Goal: Information Seeking & Learning: Find specific page/section

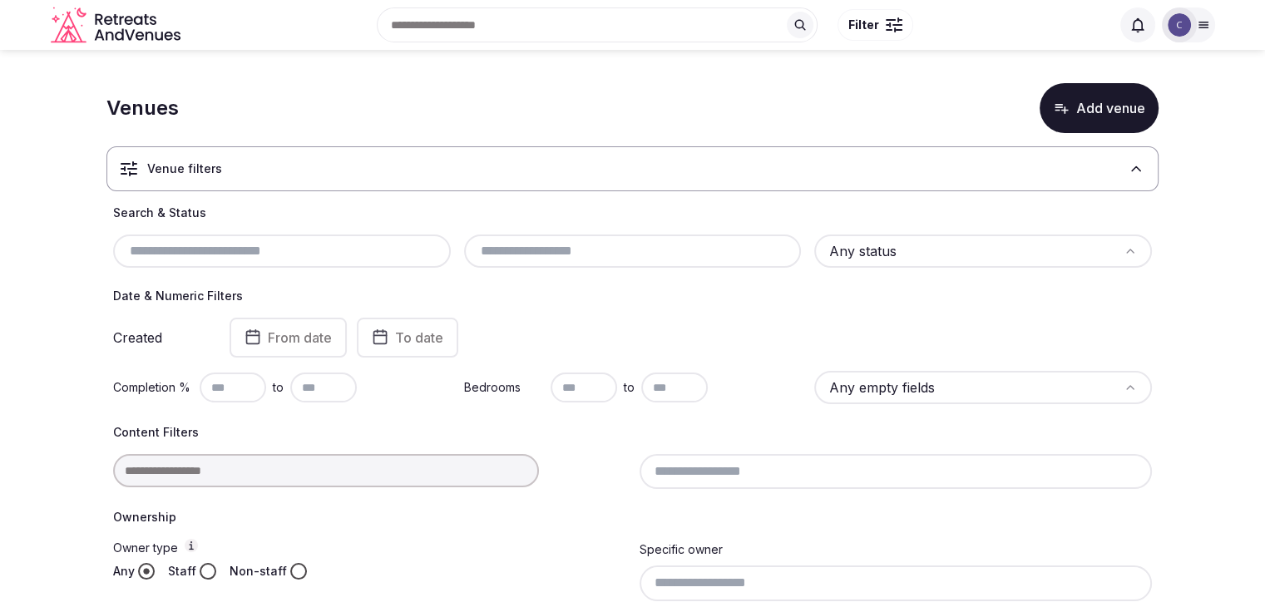
click at [1203, 24] on icon at bounding box center [1202, 25] width 9 height 6
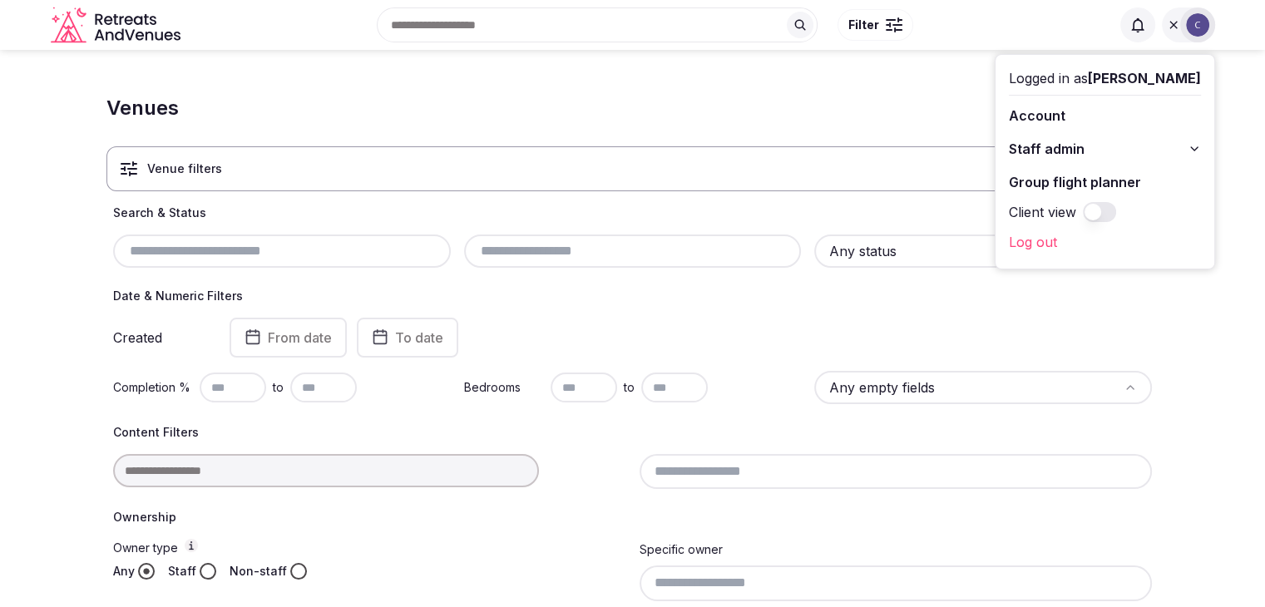
click at [1171, 145] on button "Staff admin" at bounding box center [1105, 149] width 192 height 27
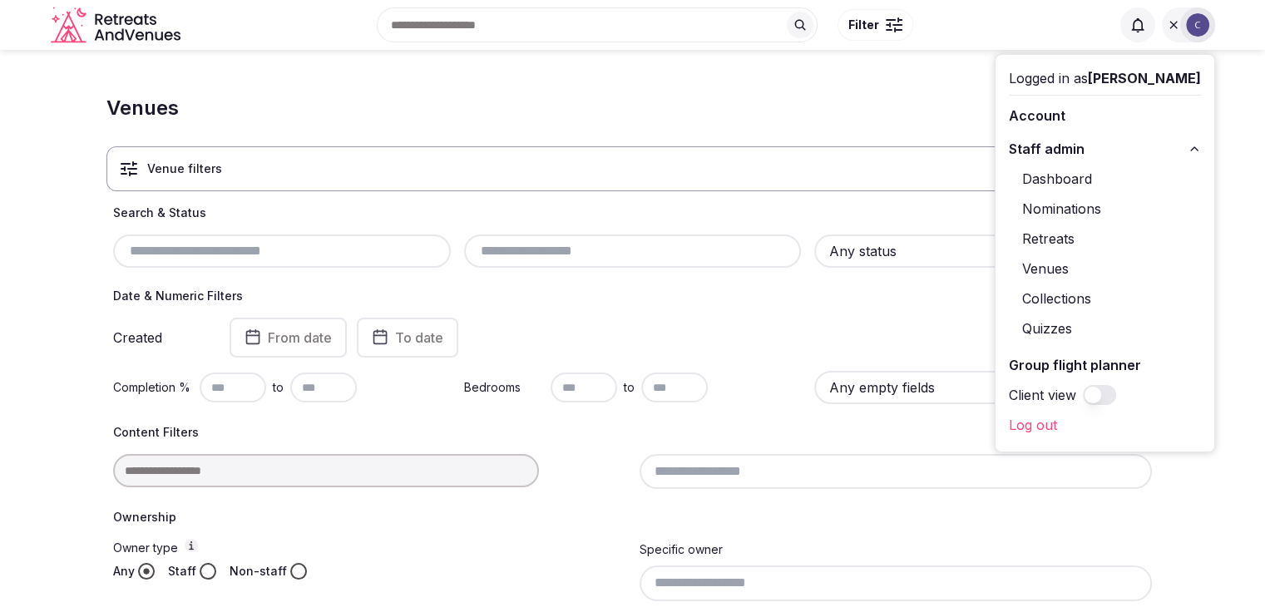
click at [1078, 231] on link "Retreats" at bounding box center [1105, 238] width 192 height 27
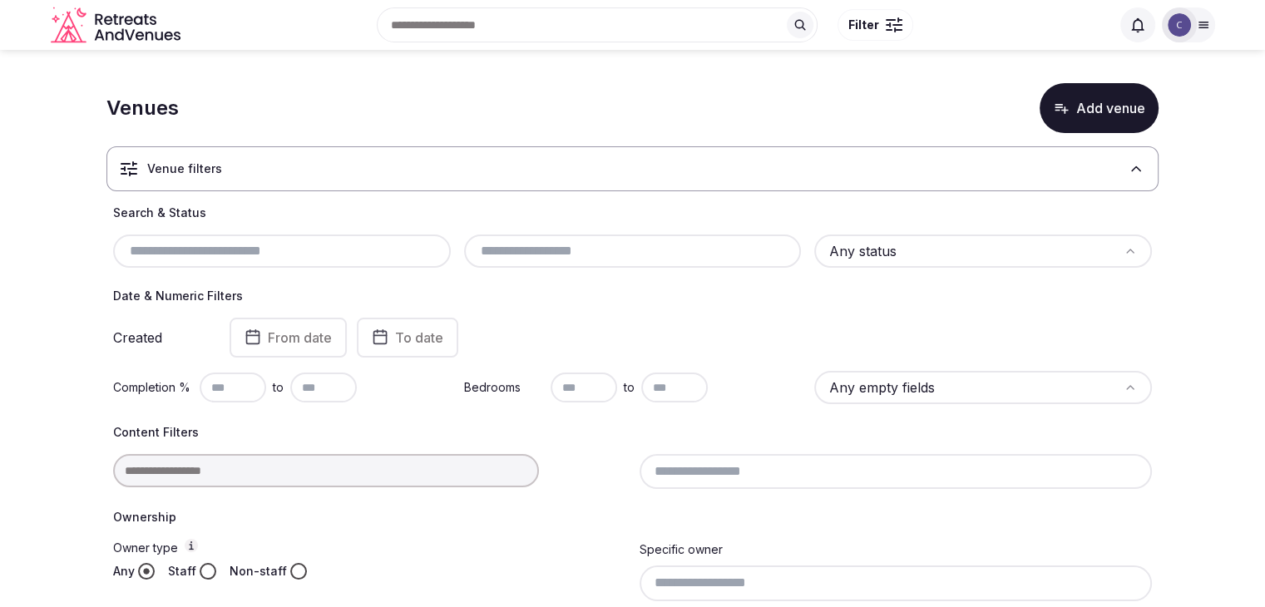
click at [1201, 27] on icon at bounding box center [1202, 25] width 9 height 6
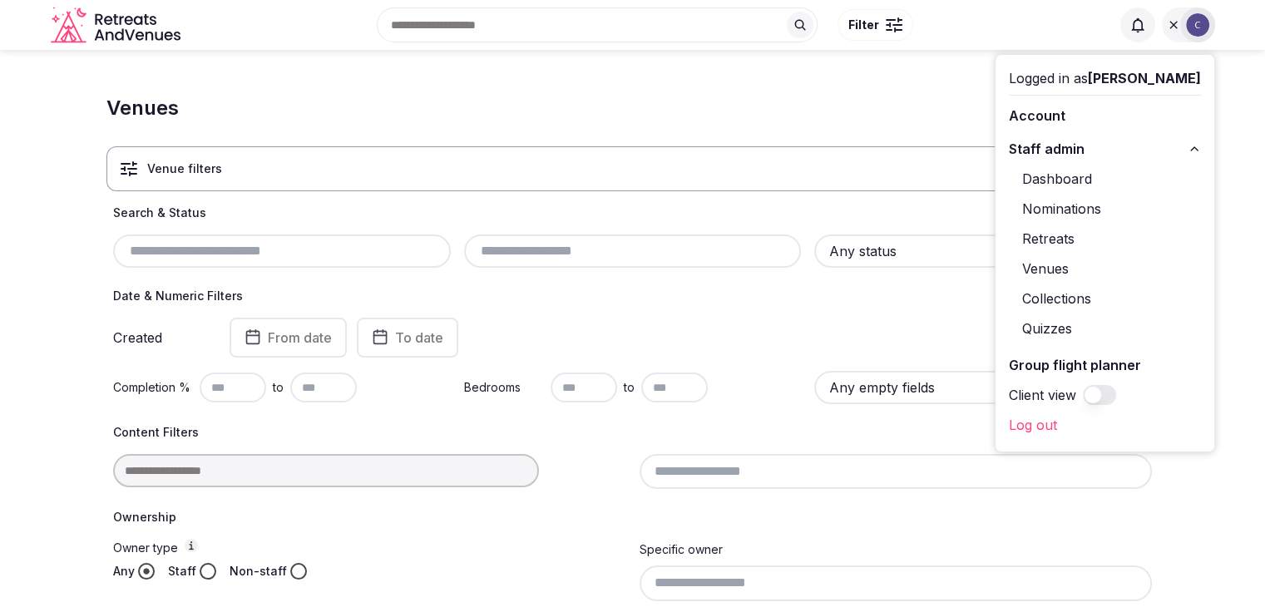
click at [1084, 233] on link "Retreats" at bounding box center [1105, 238] width 192 height 27
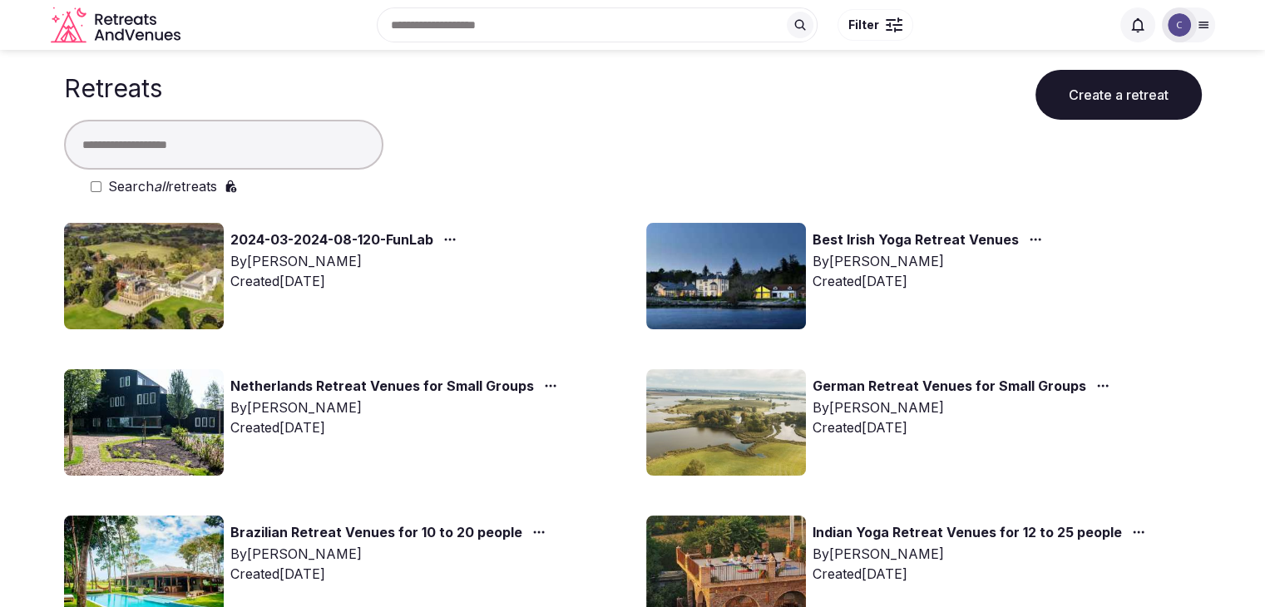
click at [165, 187] on em "all" at bounding box center [161, 186] width 14 height 17
click at [190, 145] on input "text" at bounding box center [223, 145] width 319 height 50
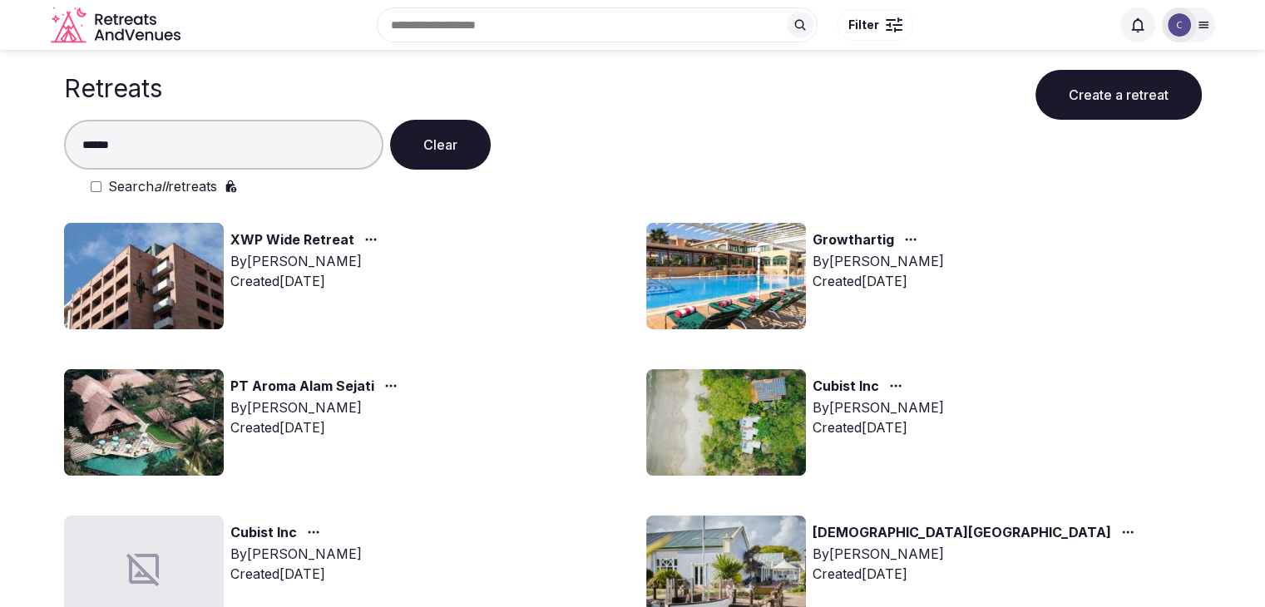
click at [241, 151] on input "******" at bounding box center [223, 145] width 319 height 50
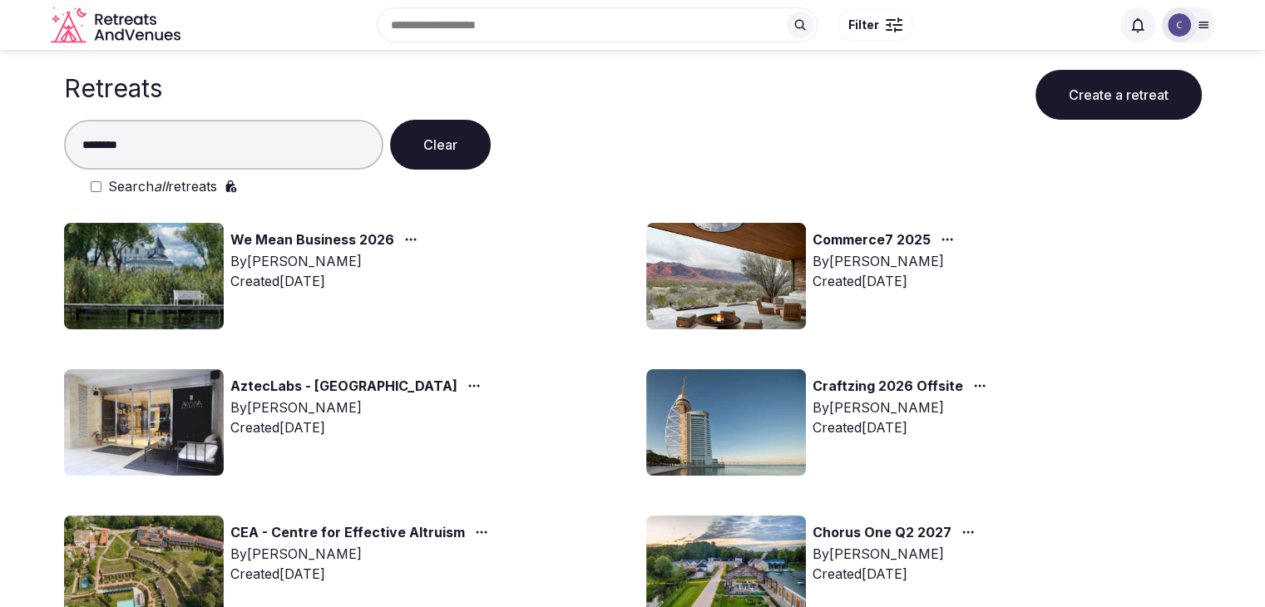
type input "********"
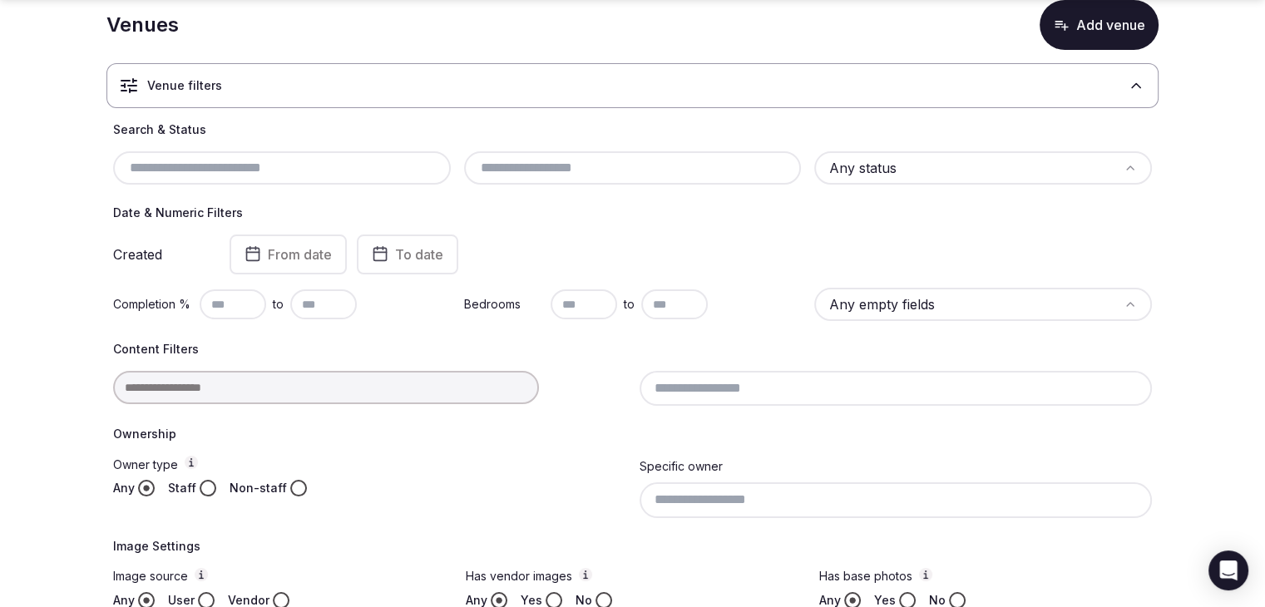
scroll to position [83, 0]
click at [222, 368] on div "Content Filters" at bounding box center [632, 373] width 1039 height 65
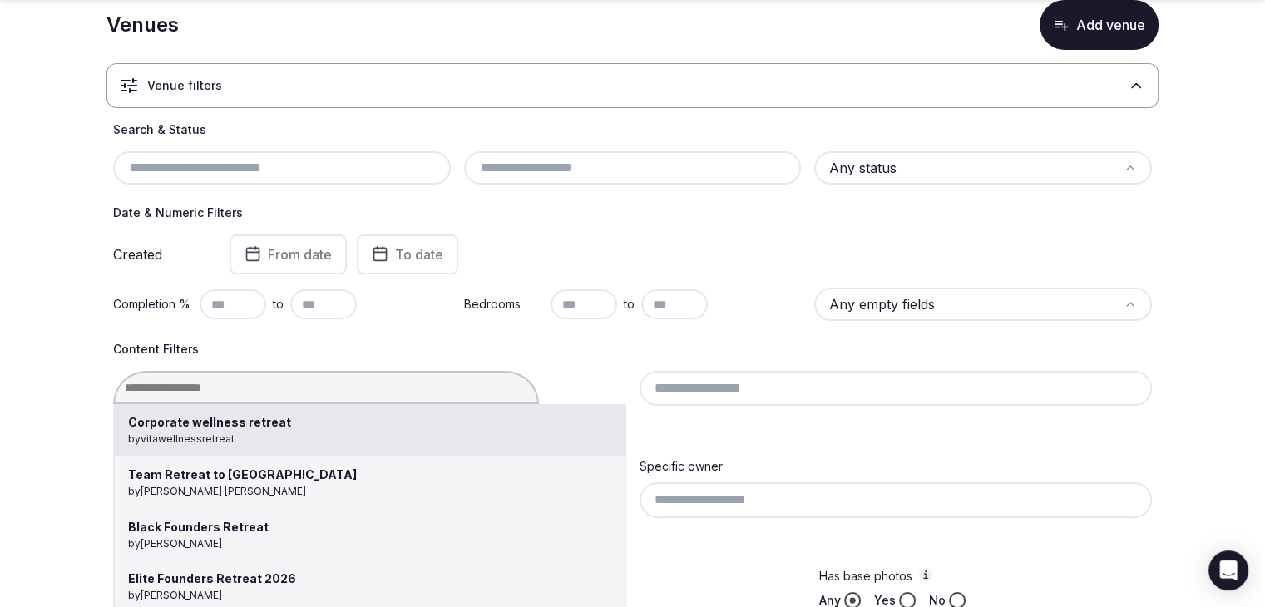
click at [224, 388] on div "Corporate wellness retreat by vitawellnessretreat Team Retreat to [GEOGRAPHIC_D…" at bounding box center [369, 387] width 513 height 33
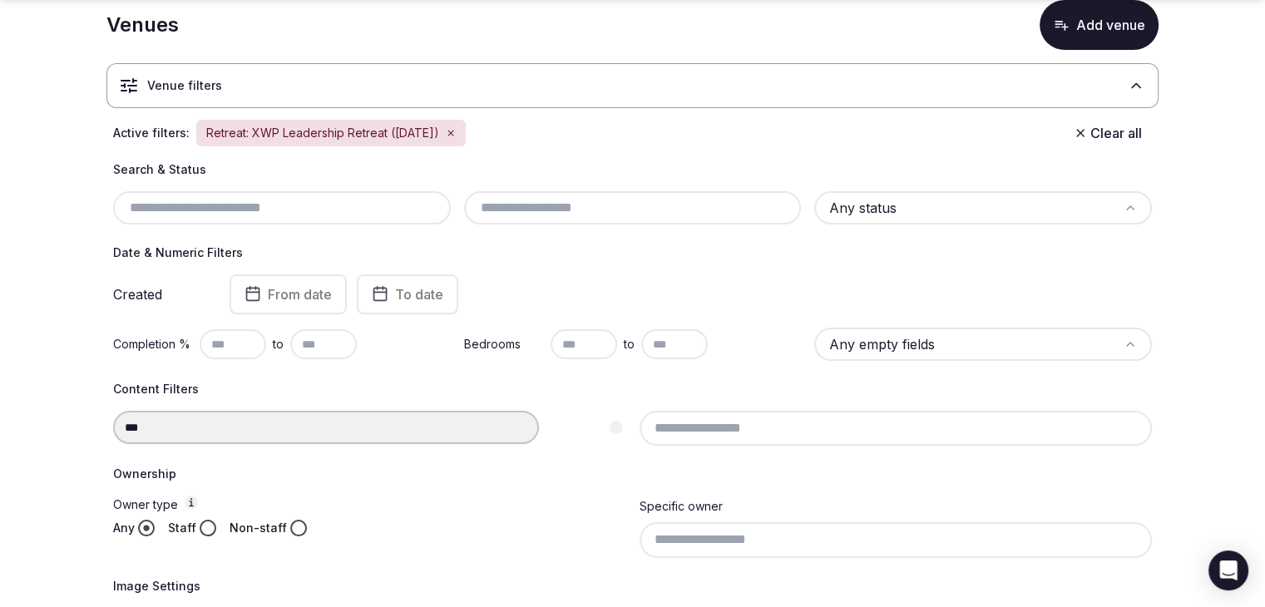
type input "**********"
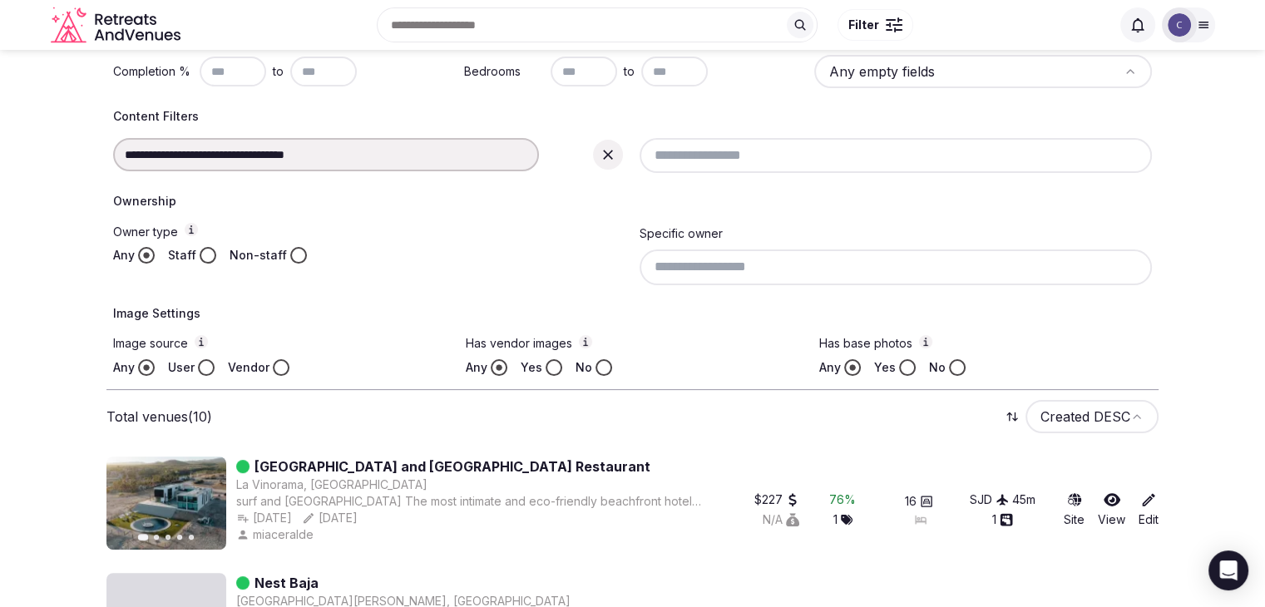
scroll to position [206, 0]
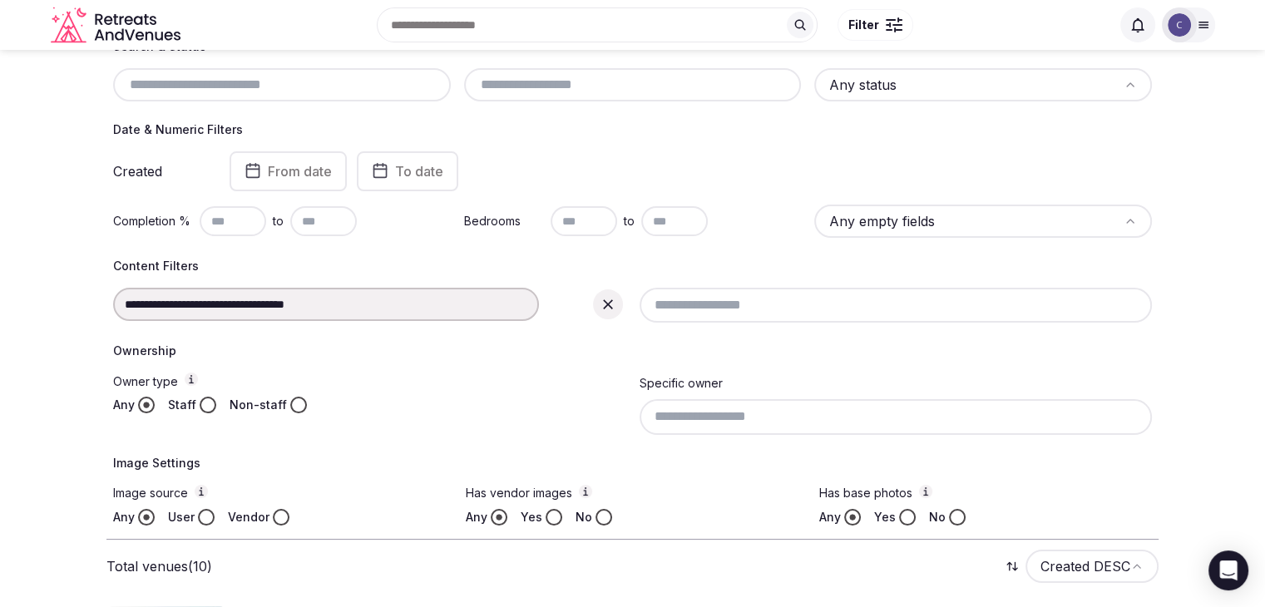
click at [590, 305] on div "**********" at bounding box center [369, 304] width 513 height 33
click at [605, 305] on icon at bounding box center [608, 304] width 10 height 10
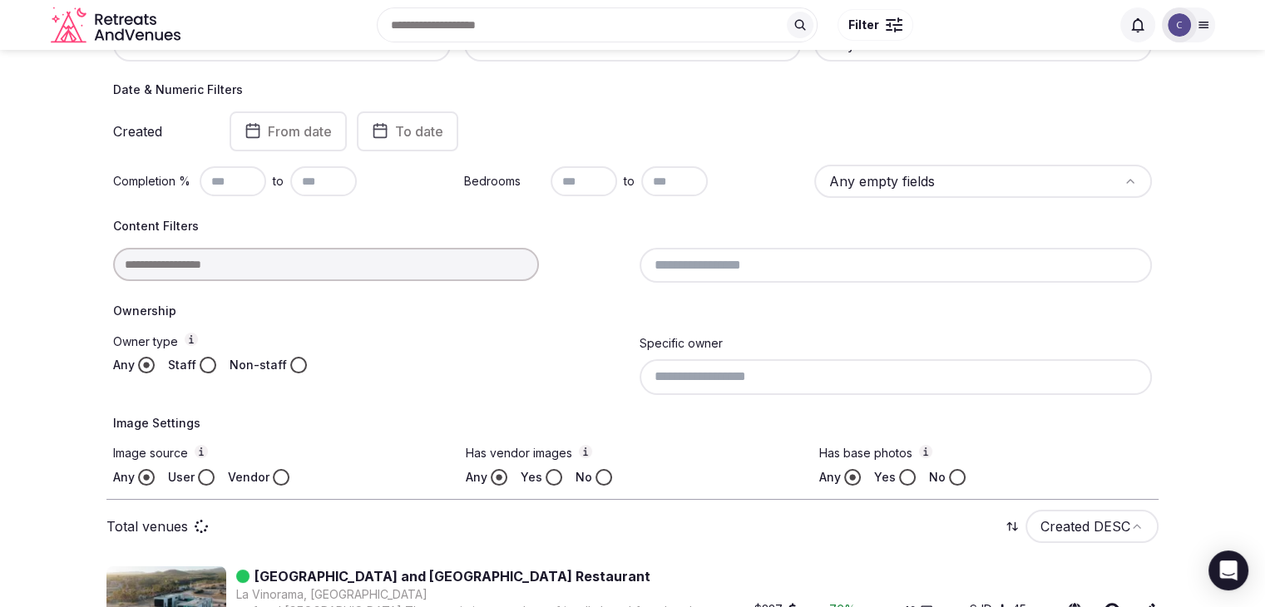
scroll to position [166, 0]
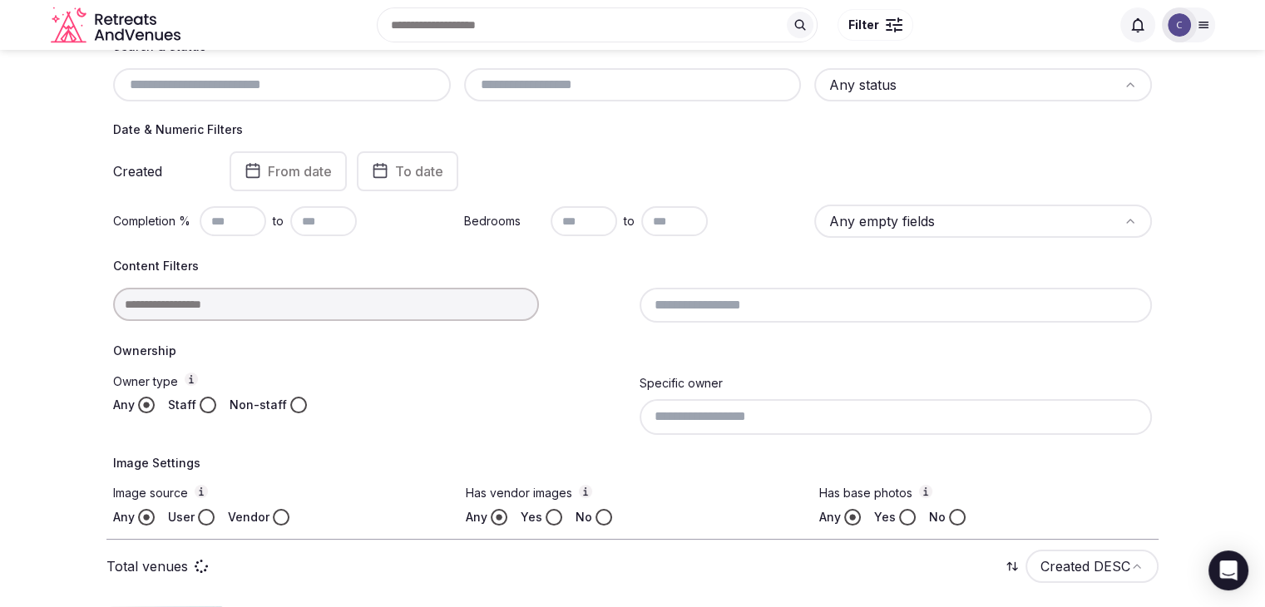
click at [403, 306] on input at bounding box center [326, 304] width 426 height 33
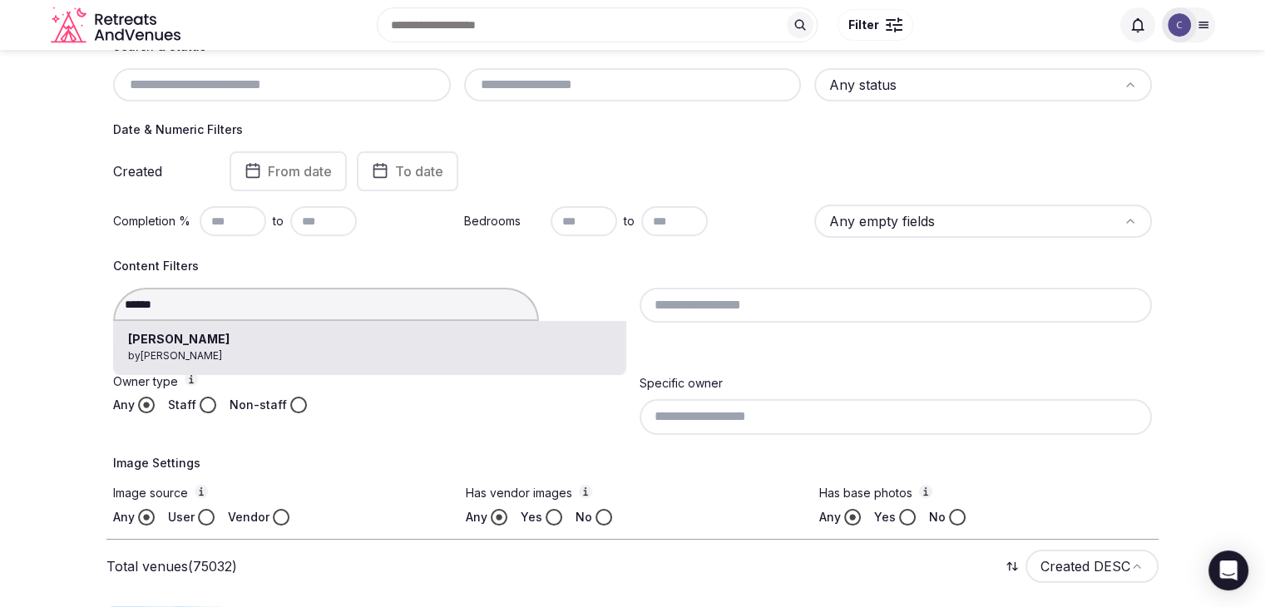
type input "******"
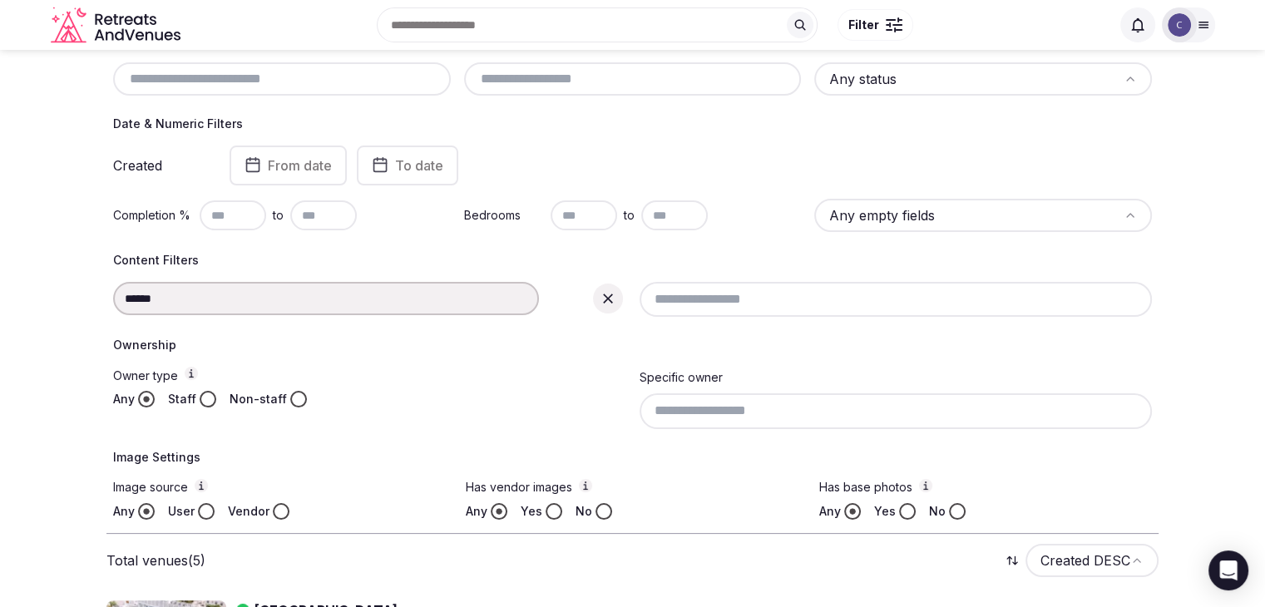
scroll to position [123, 0]
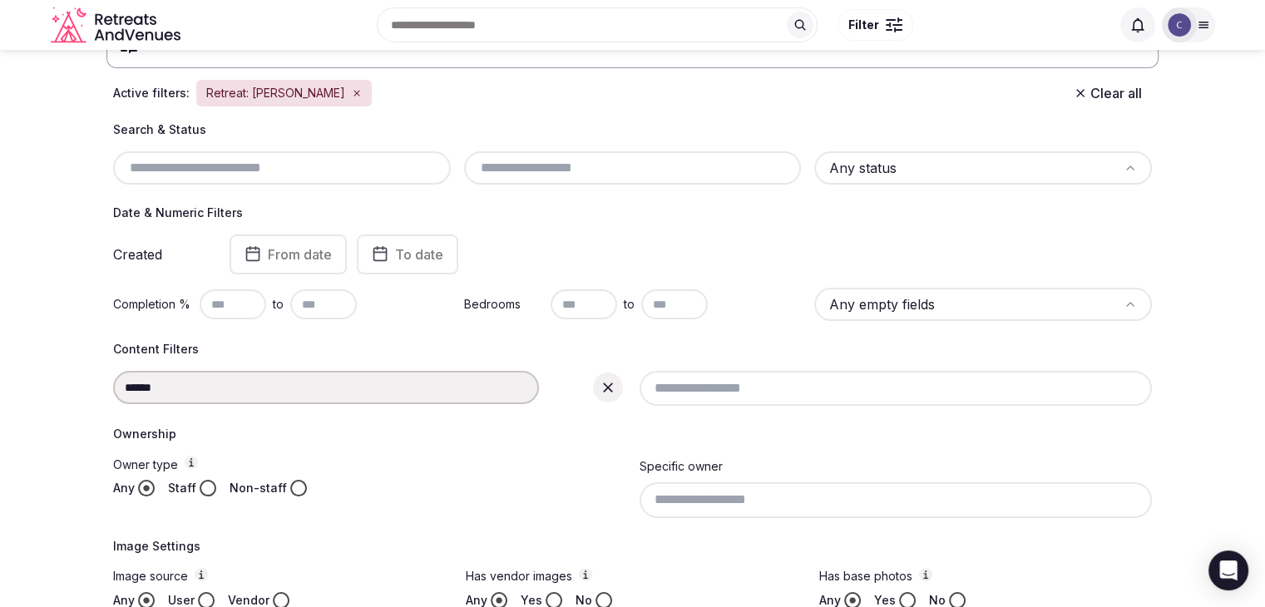
drag, startPoint x: 610, startPoint y: 388, endPoint x: 210, endPoint y: 406, distance: 400.4
click at [610, 387] on icon at bounding box center [608, 387] width 17 height 17
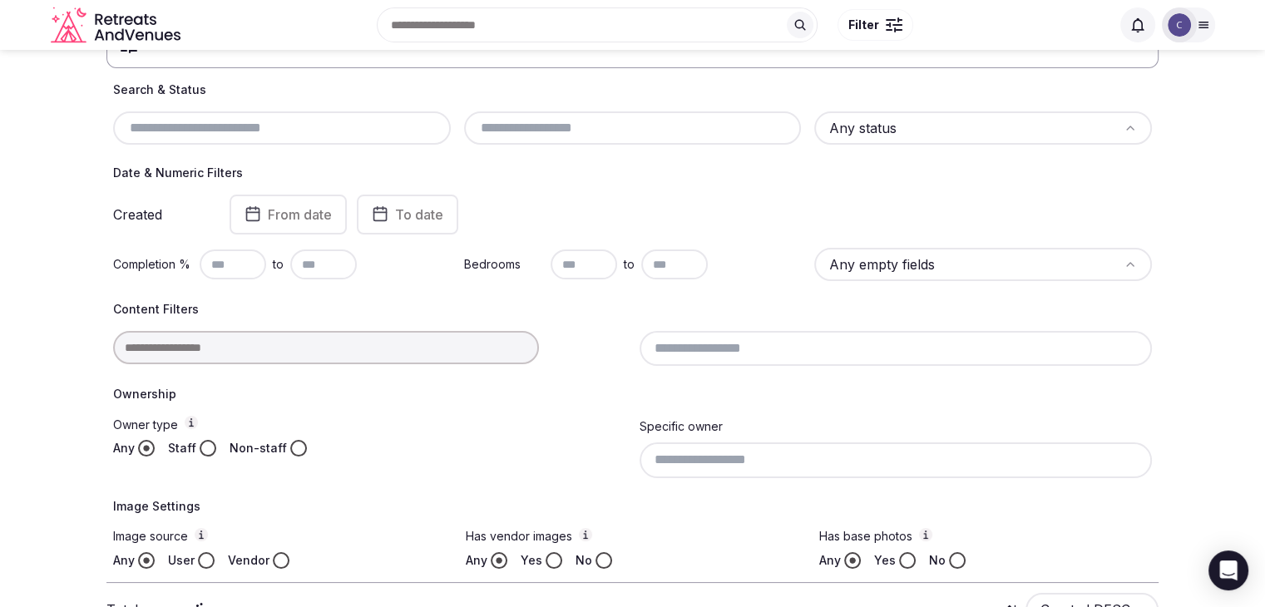
click at [224, 342] on input at bounding box center [326, 347] width 426 height 33
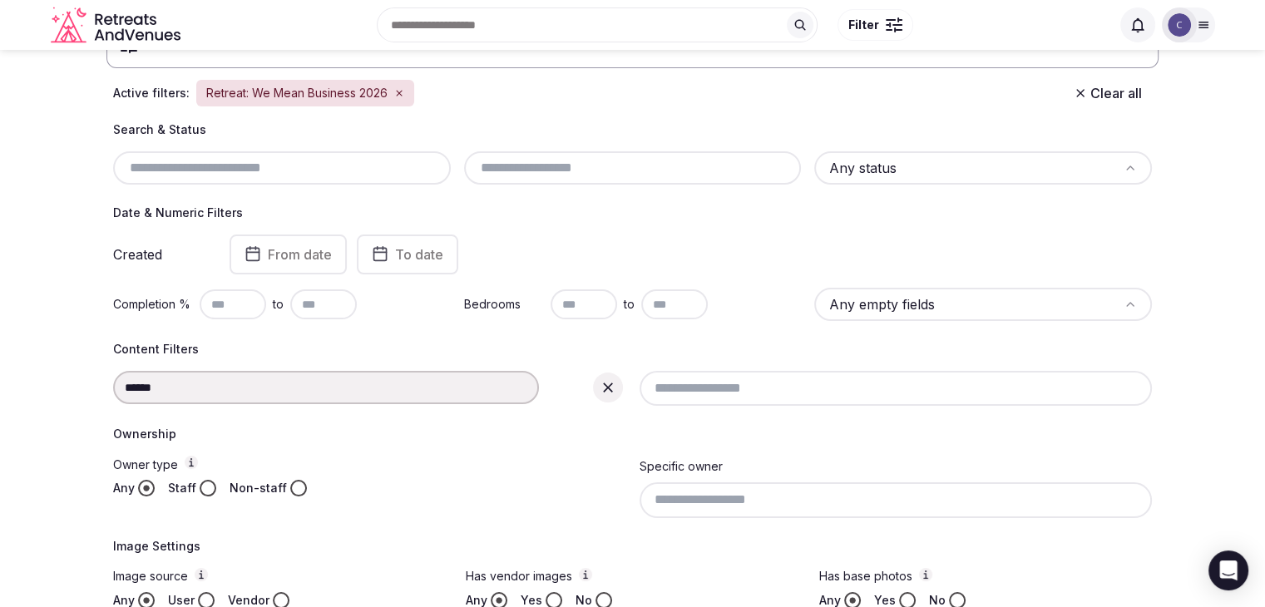
type input "**********"
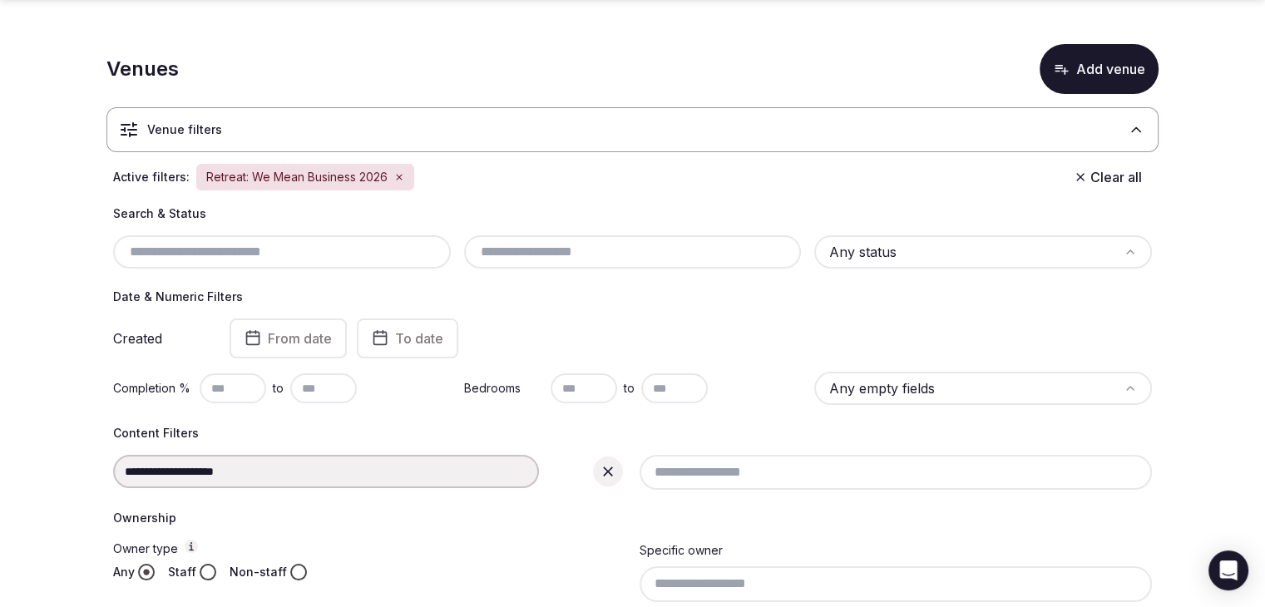
scroll to position [166, 0]
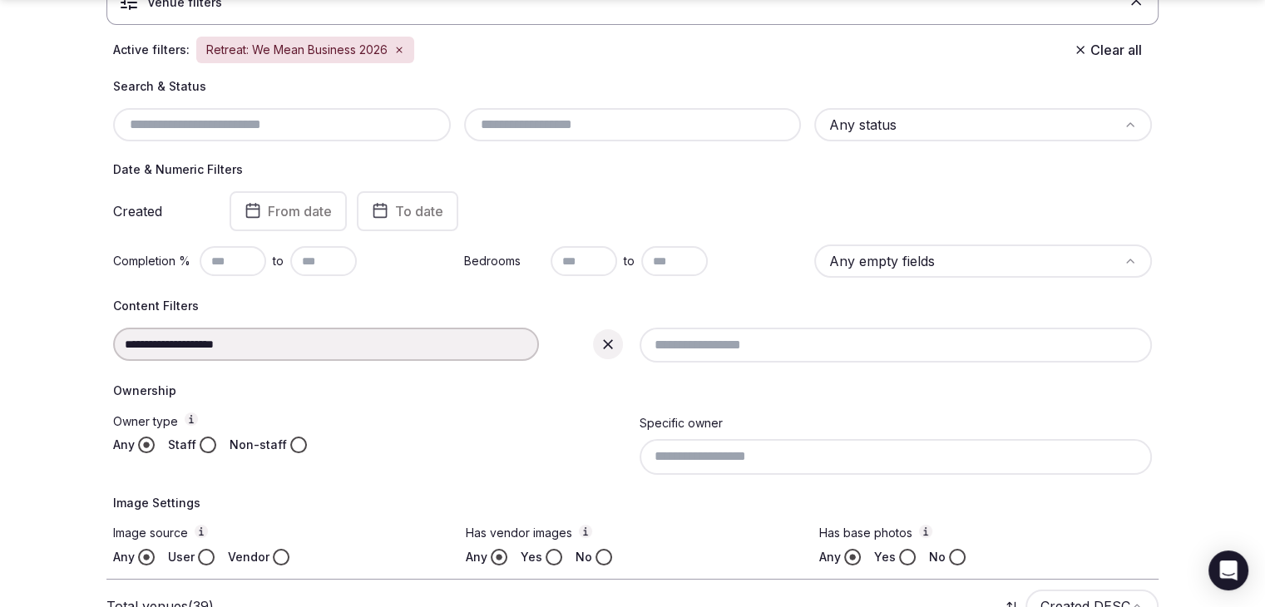
click at [605, 350] on icon at bounding box center [608, 344] width 17 height 17
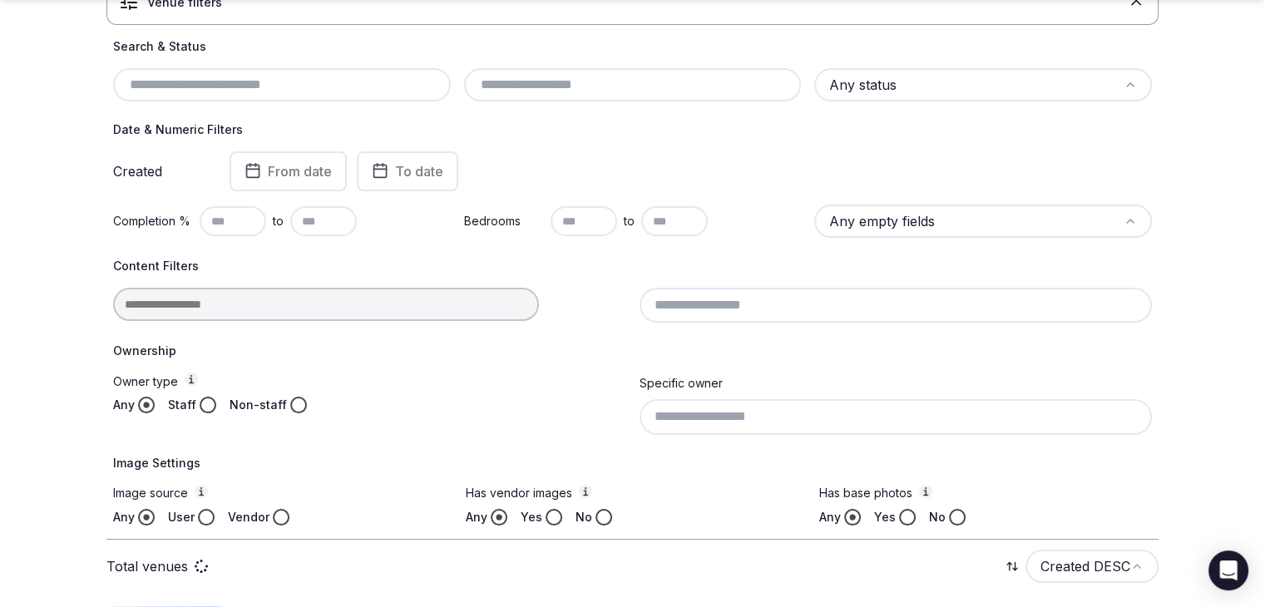
click at [351, 305] on input at bounding box center [326, 304] width 426 height 33
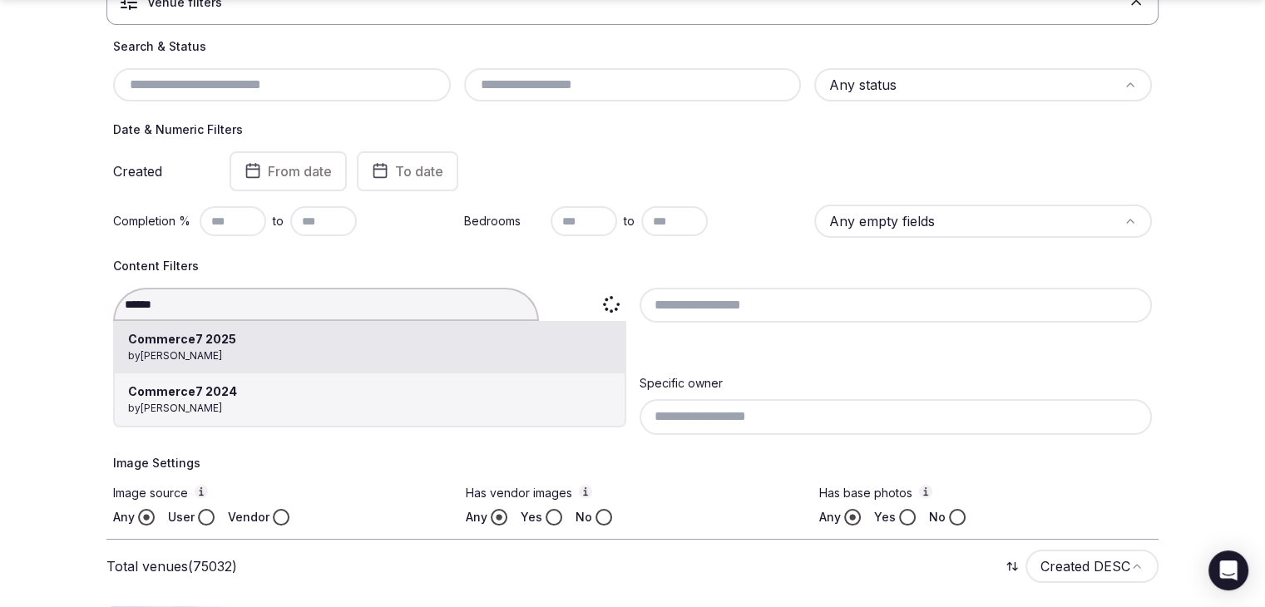
type input "**********"
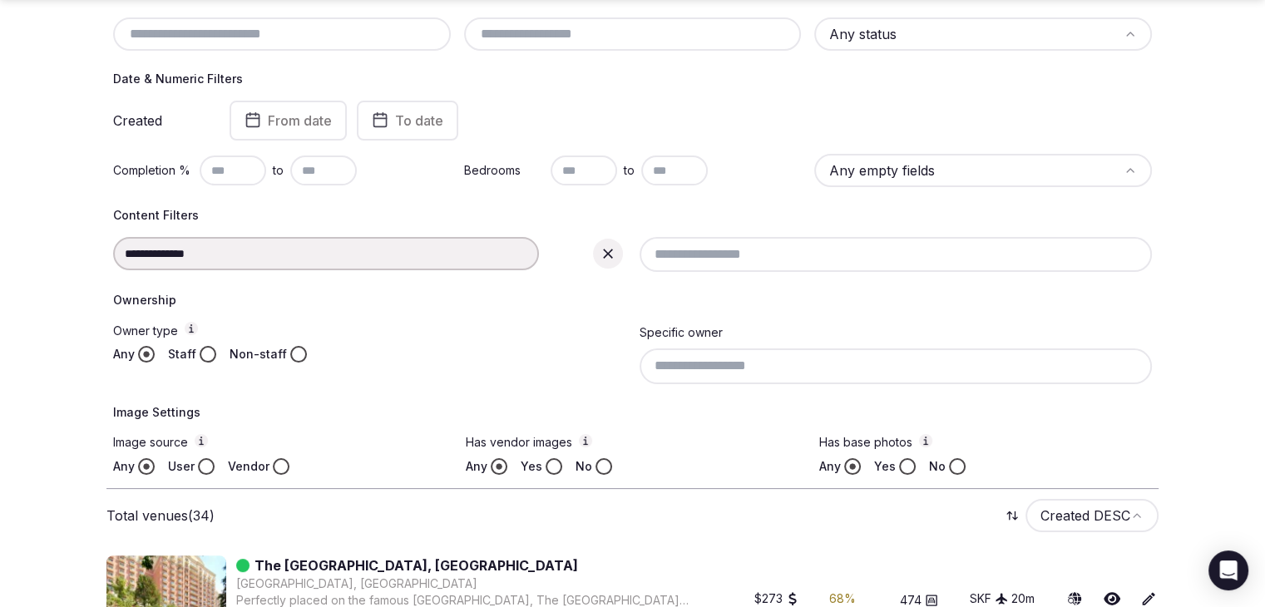
scroll to position [582, 0]
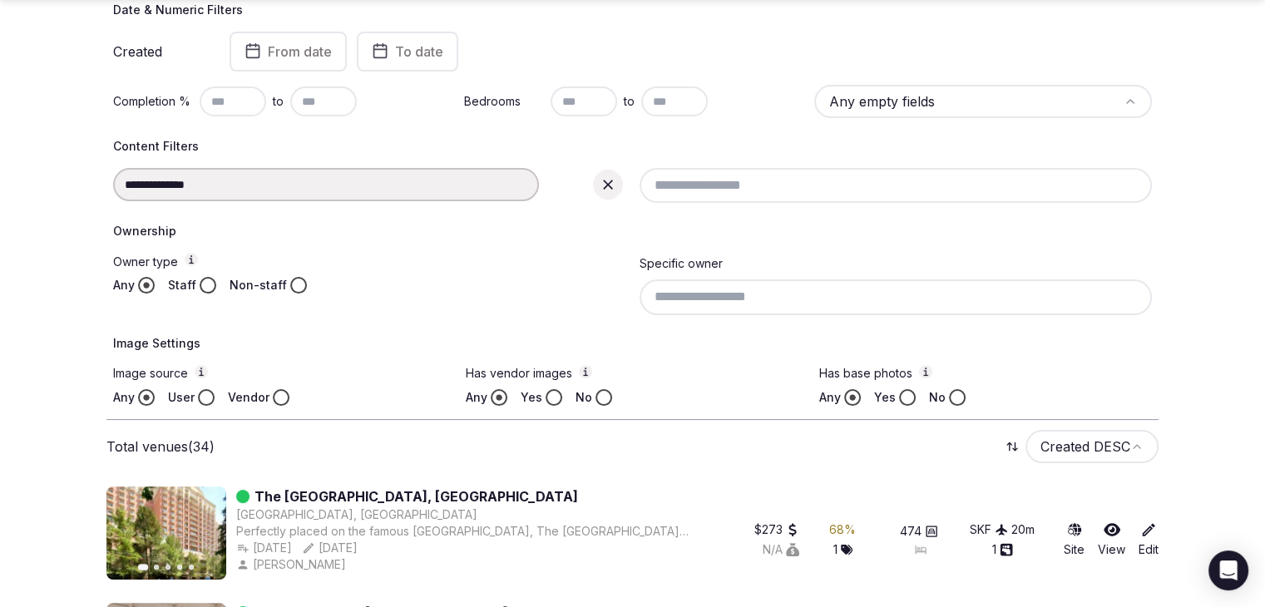
scroll to position [339, 0]
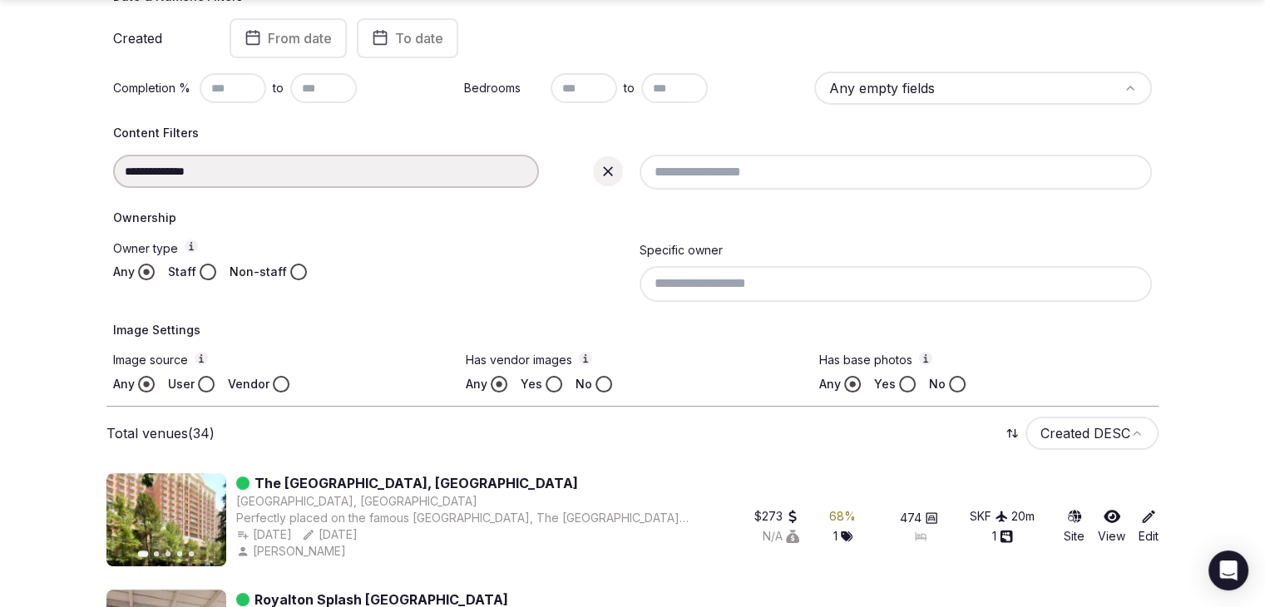
click at [612, 165] on icon at bounding box center [608, 171] width 17 height 17
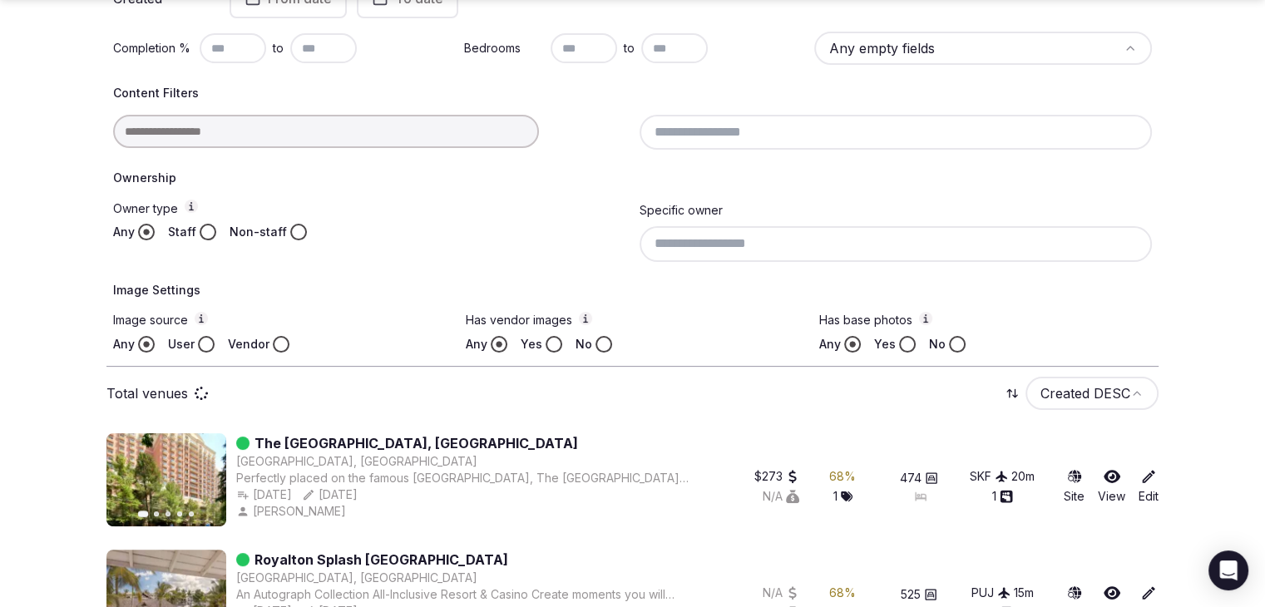
scroll to position [299, 0]
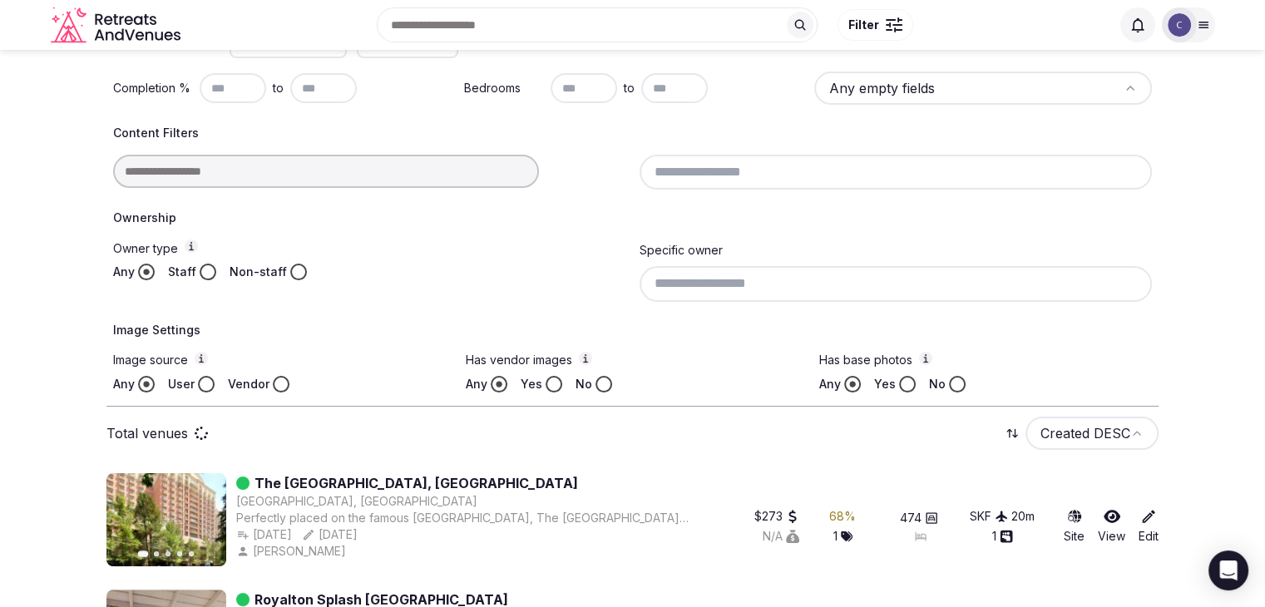
click at [286, 165] on input at bounding box center [326, 171] width 426 height 33
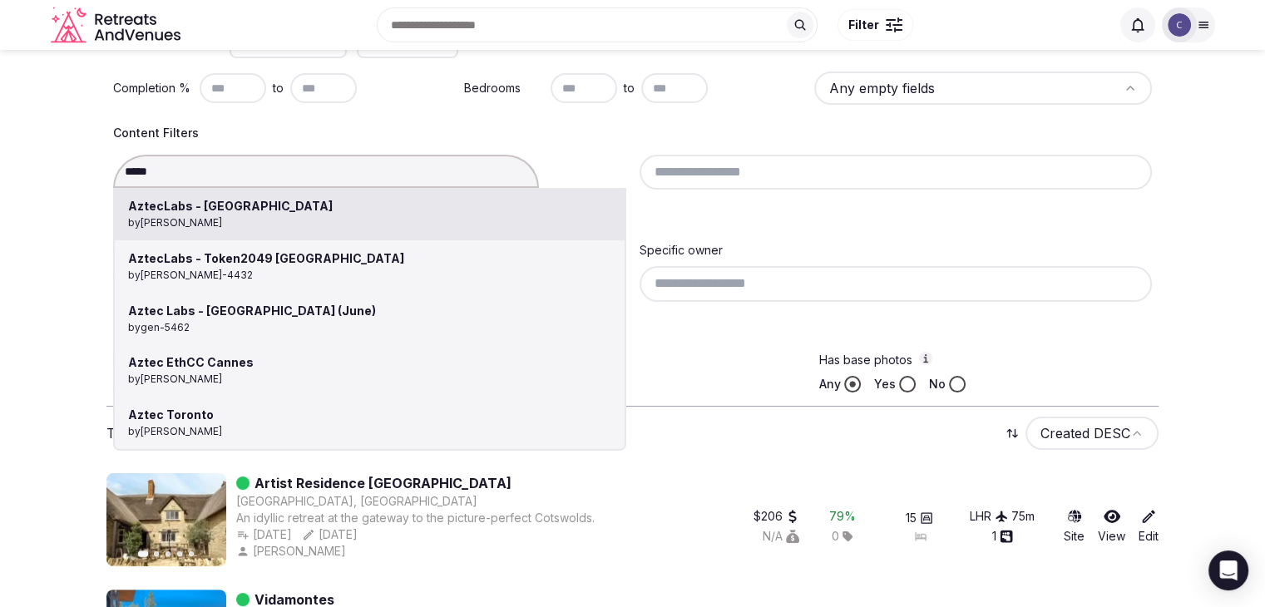
type input "**********"
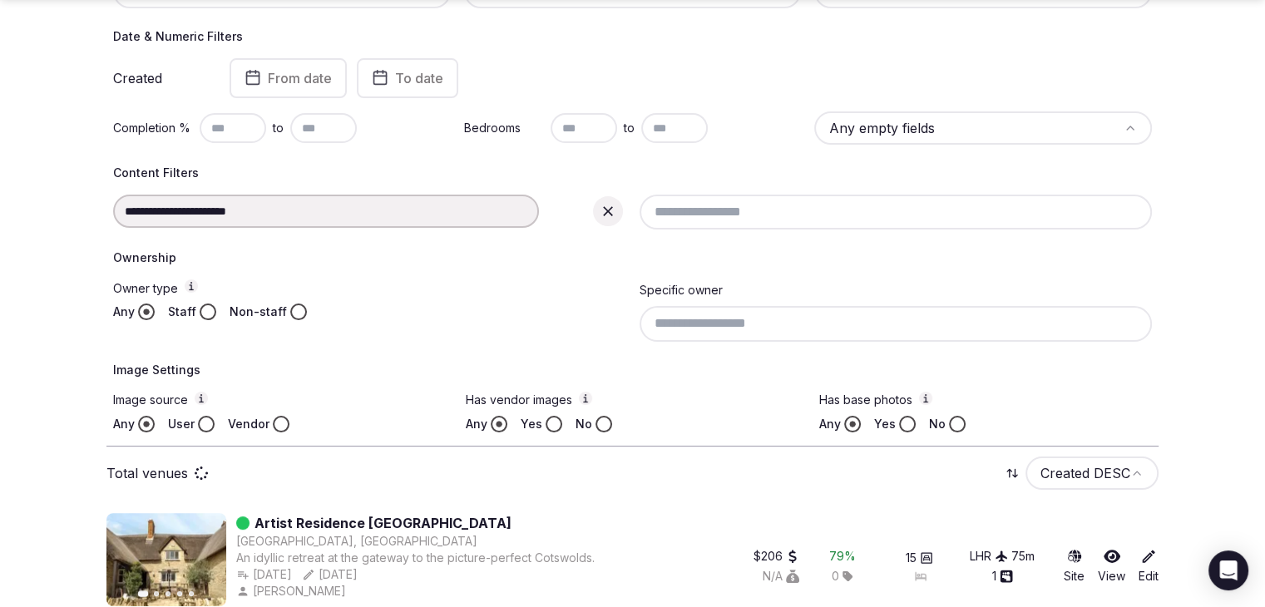
scroll to position [339, 0]
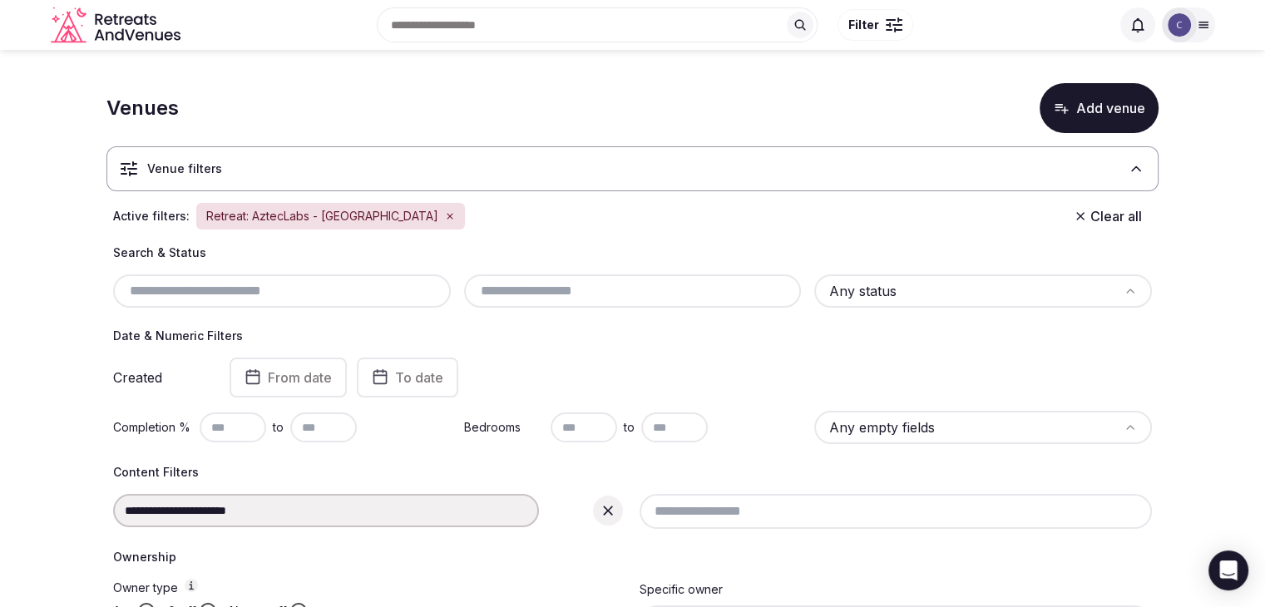
click at [615, 507] on div at bounding box center [608, 511] width 30 height 30
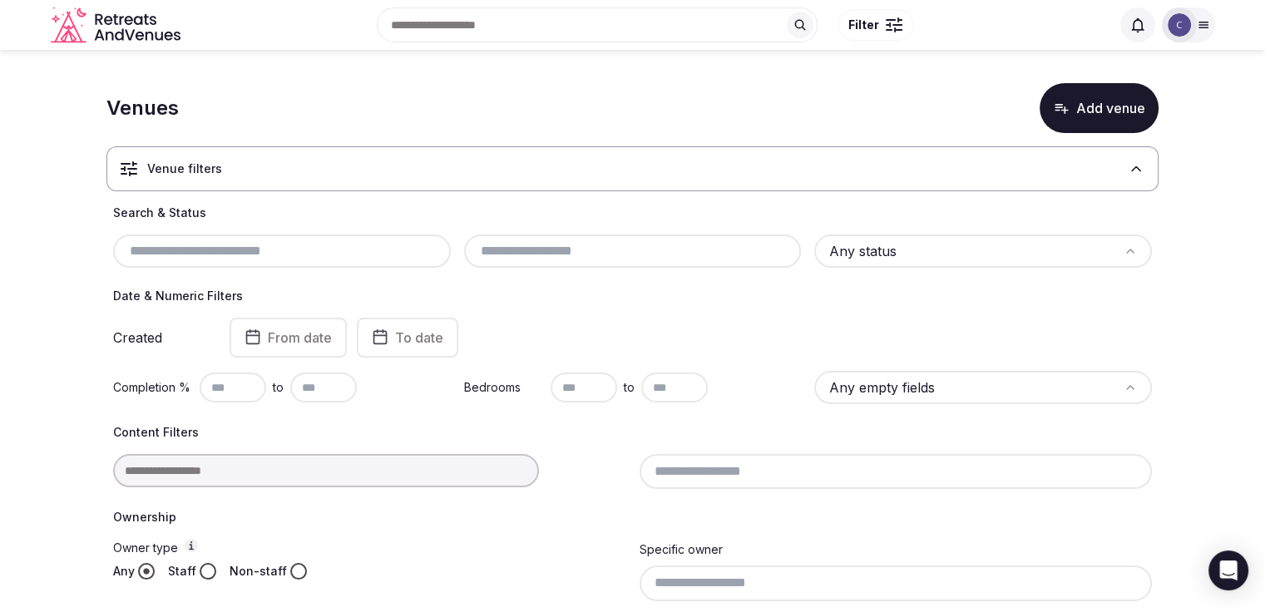
click at [354, 467] on input at bounding box center [326, 470] width 426 height 33
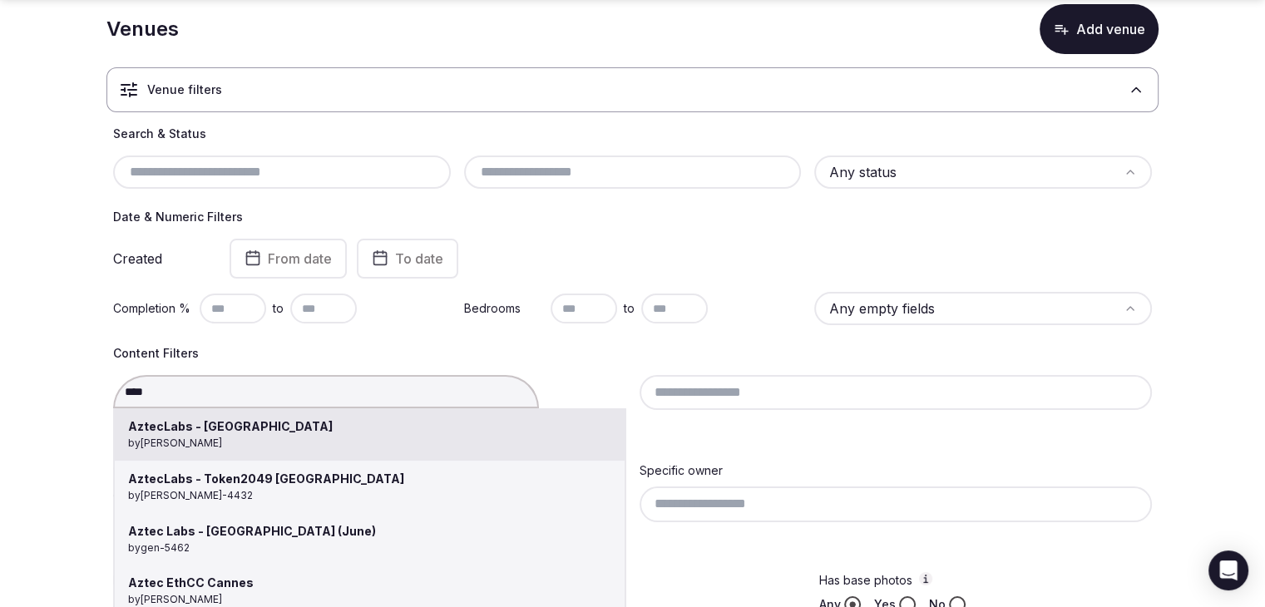
scroll to position [83, 0]
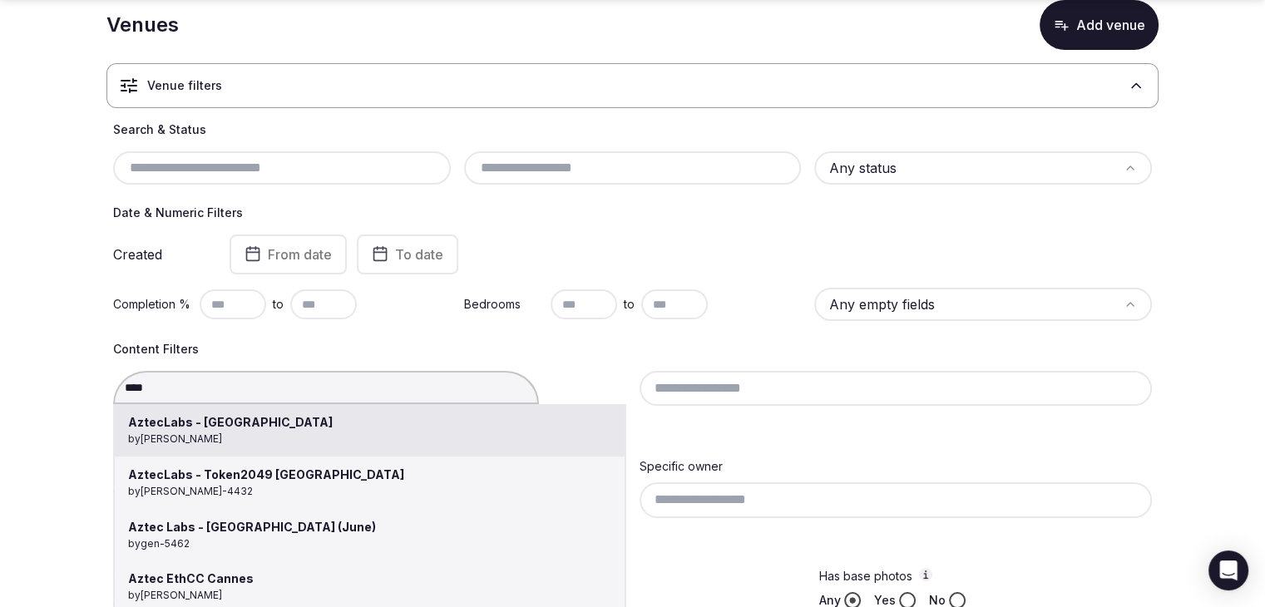
type input "**********"
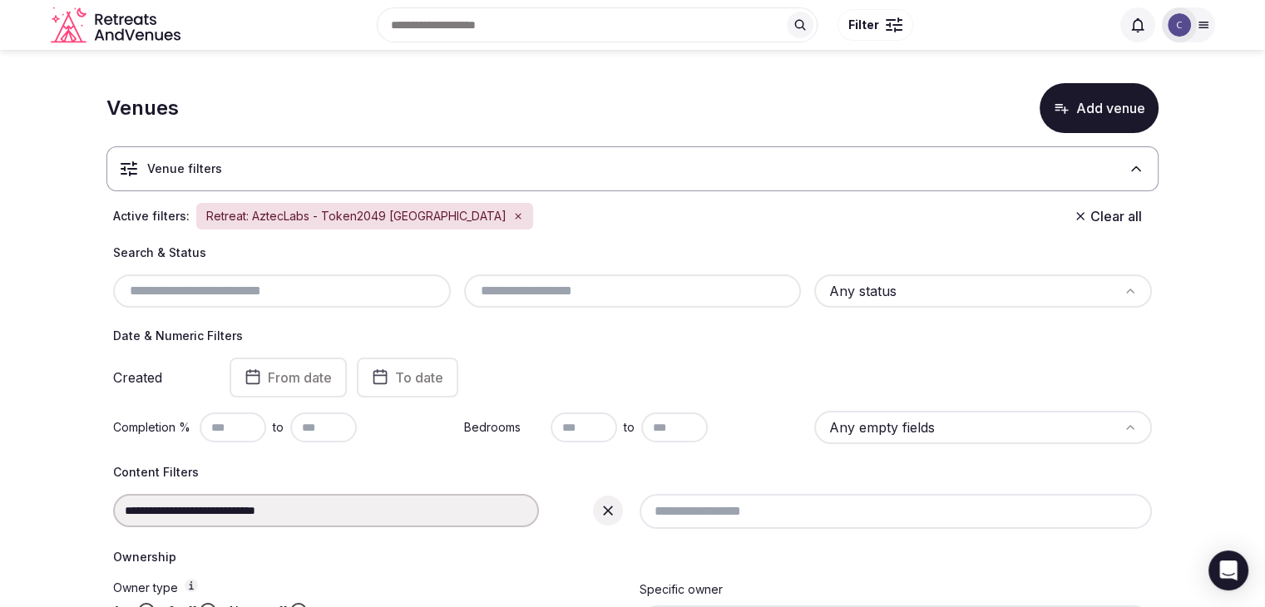
click at [603, 519] on div at bounding box center [608, 511] width 30 height 30
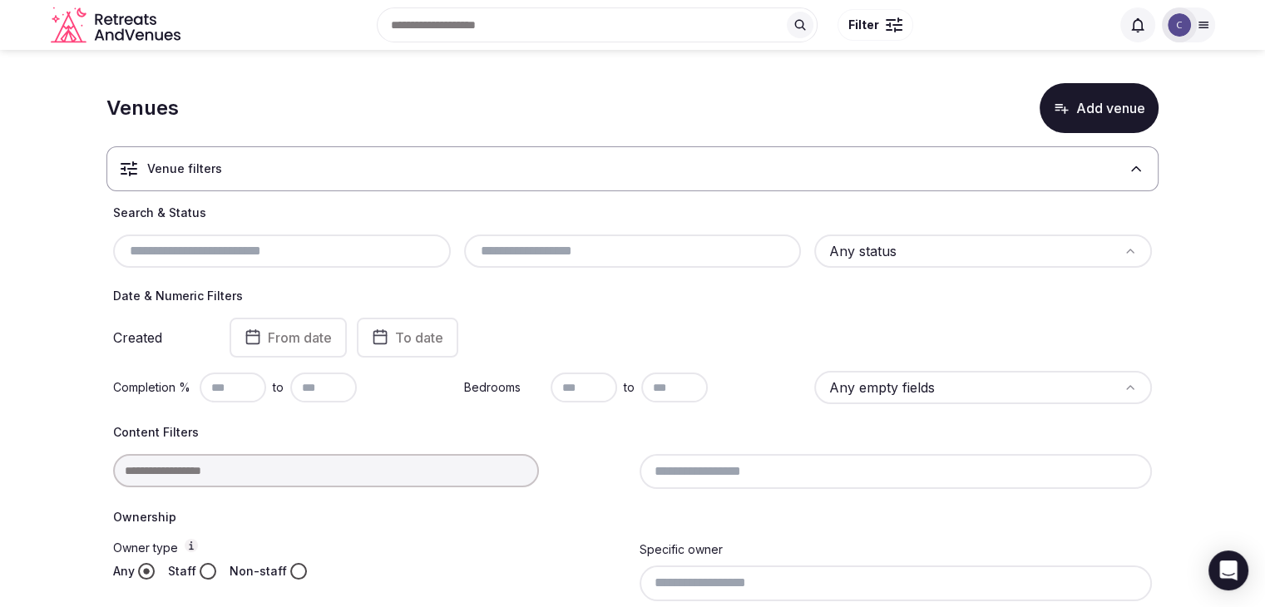
click at [334, 241] on input "text" at bounding box center [282, 251] width 324 height 20
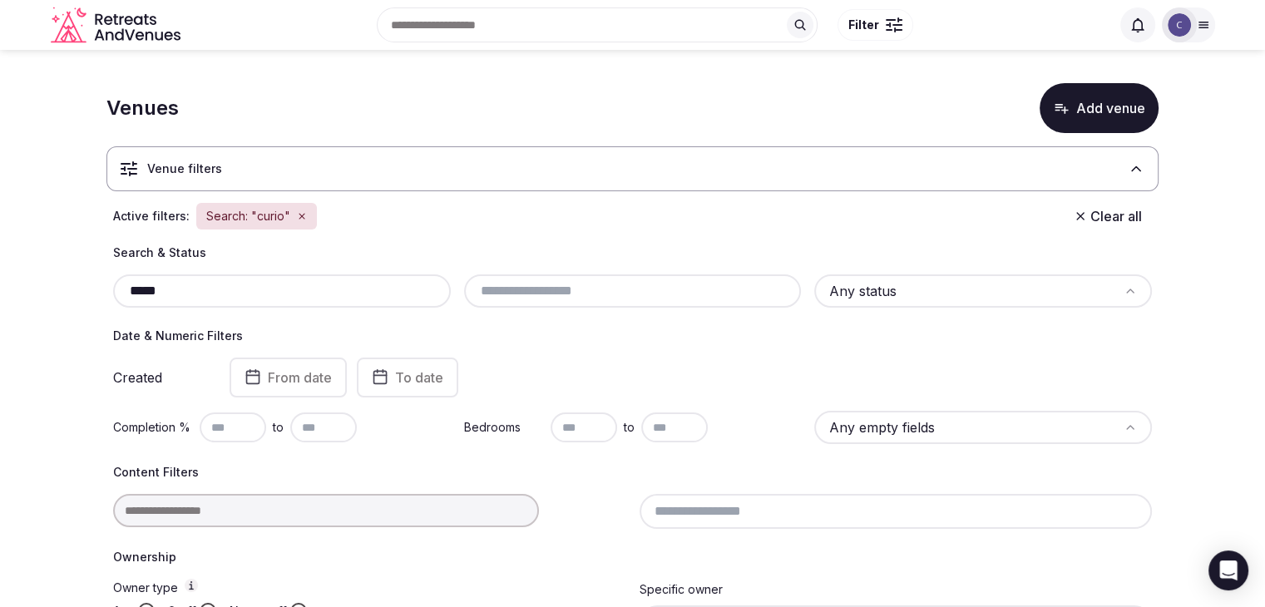
type input "*****"
click at [907, 283] on html "Search Popular Destinations Toscana, Italy Riviera Maya, Mexico Indonesia, Bali…" at bounding box center [632, 303] width 1265 height 607
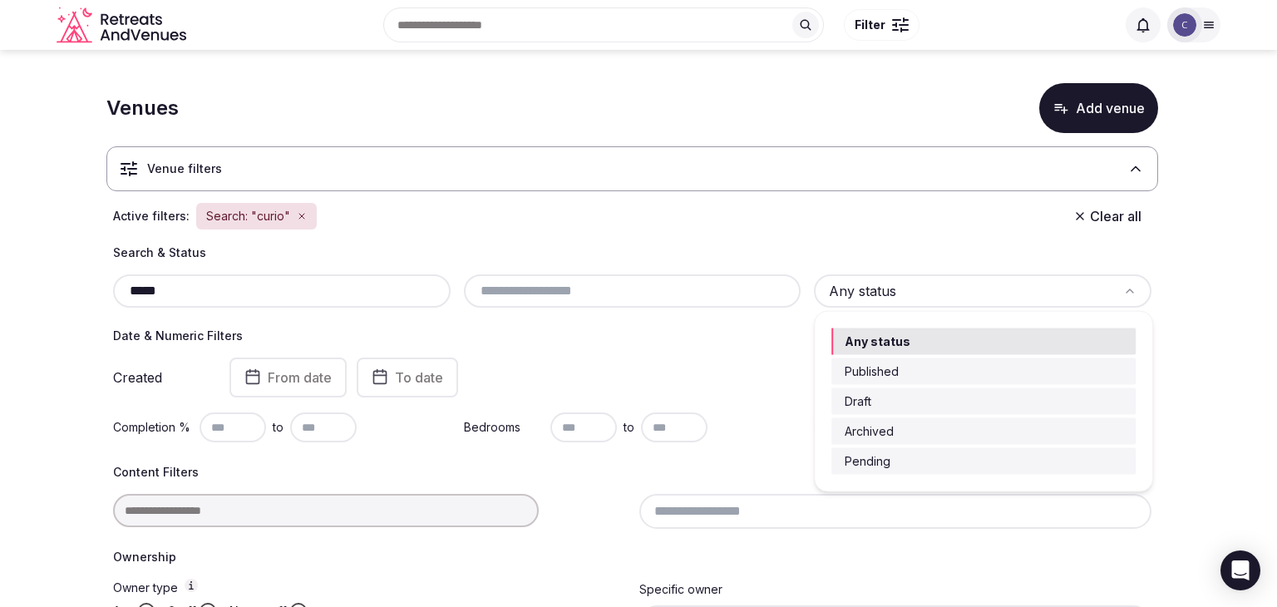
click at [669, 339] on html "Search Popular Destinations Toscana, Italy Riviera Maya, Mexico Indonesia, Bali…" at bounding box center [638, 303] width 1277 height 607
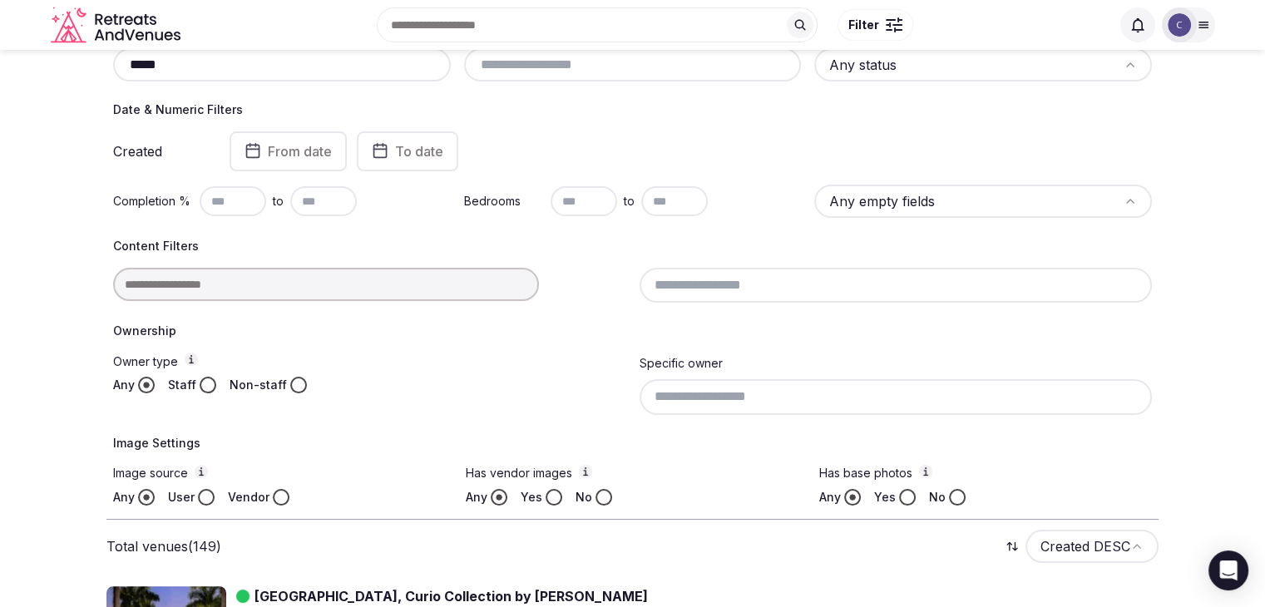
scroll to position [166, 0]
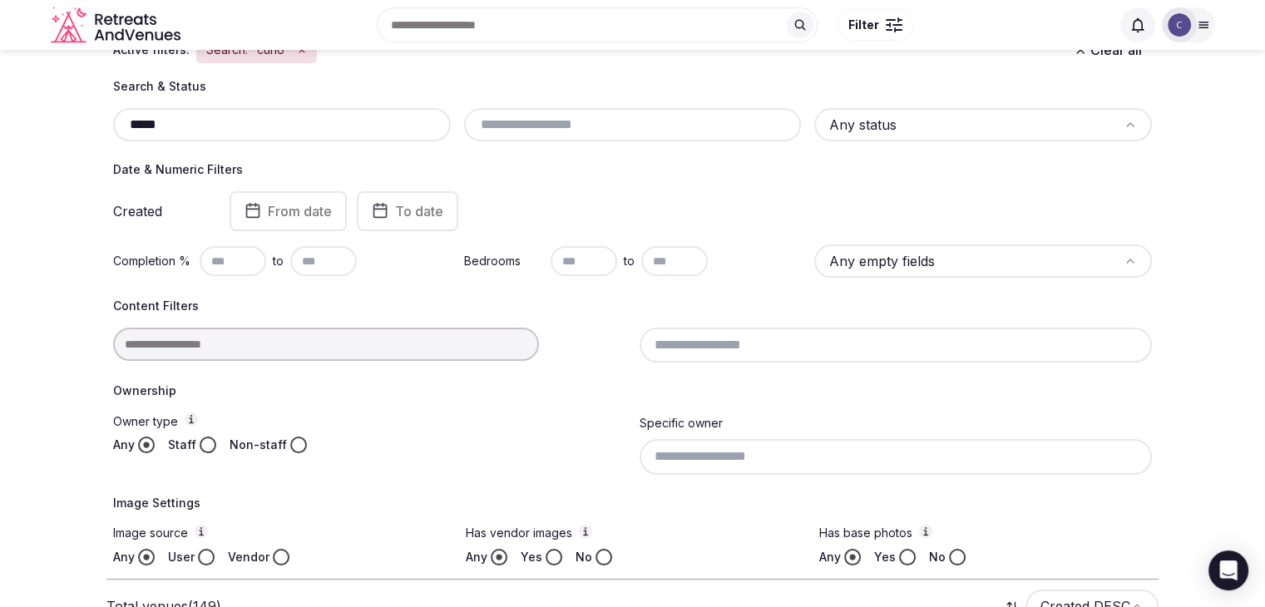
click at [921, 254] on html "Search Popular Destinations Toscana, Italy Riviera Maya, Mexico Indonesia, Bali…" at bounding box center [632, 137] width 1265 height 607
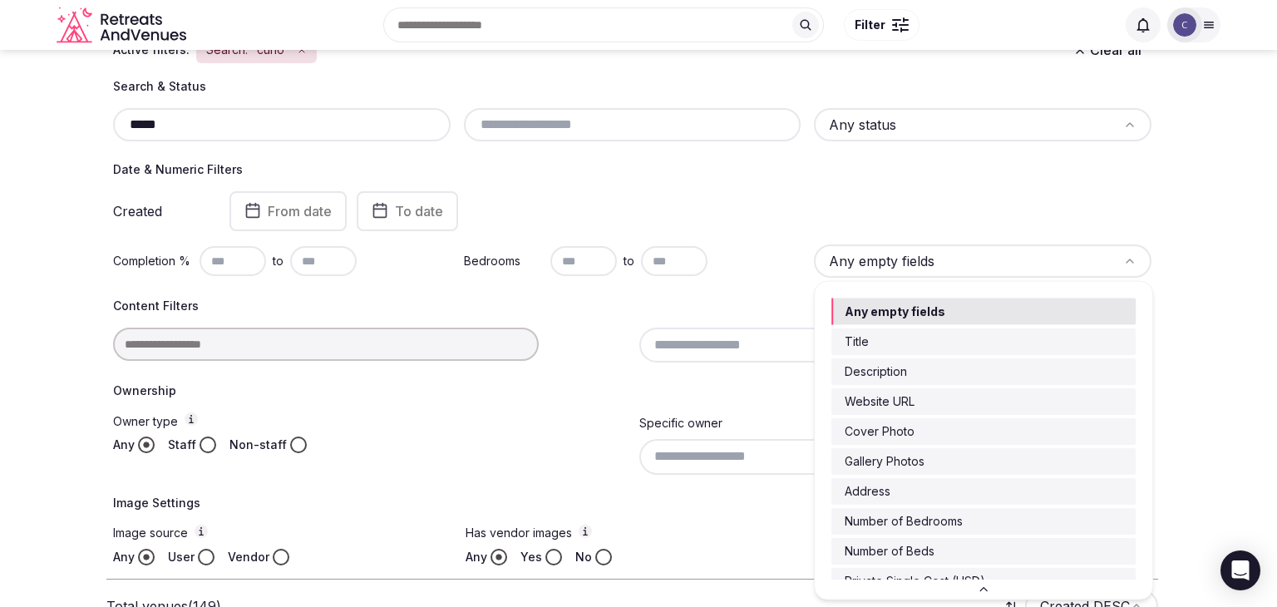
click at [749, 297] on html "Search Popular Destinations Toscana, Italy Riviera Maya, Mexico Indonesia, Bali…" at bounding box center [638, 137] width 1277 height 607
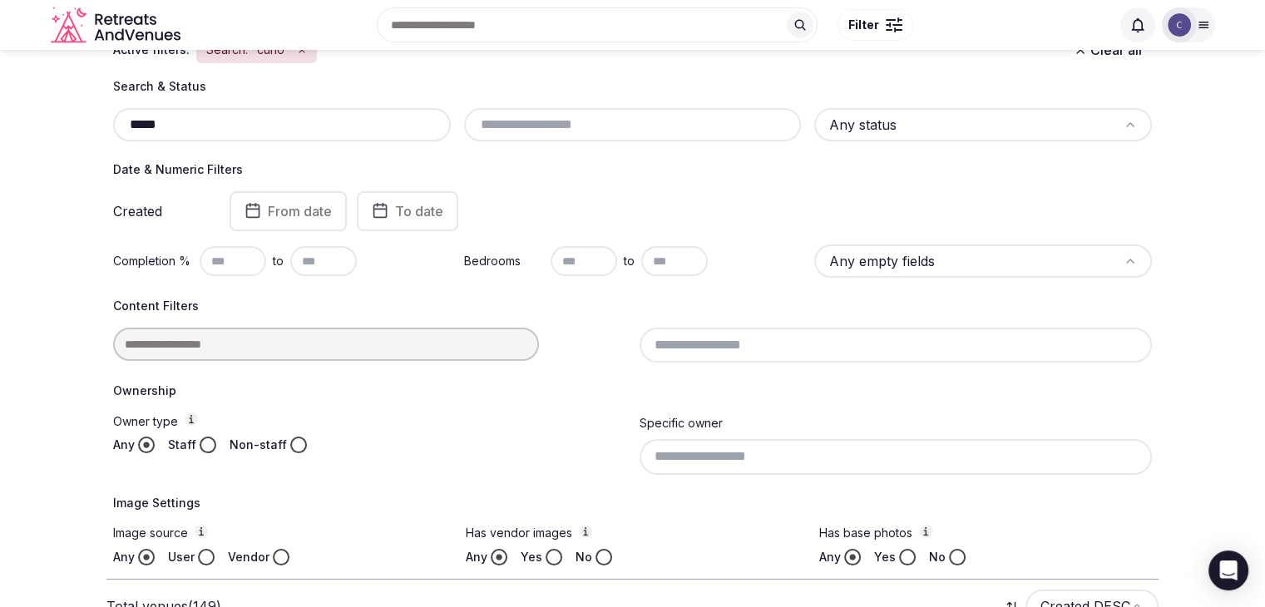
click at [868, 132] on html "Search Popular Destinations Toscana, Italy Riviera Maya, Mexico Indonesia, Bali…" at bounding box center [632, 137] width 1265 height 607
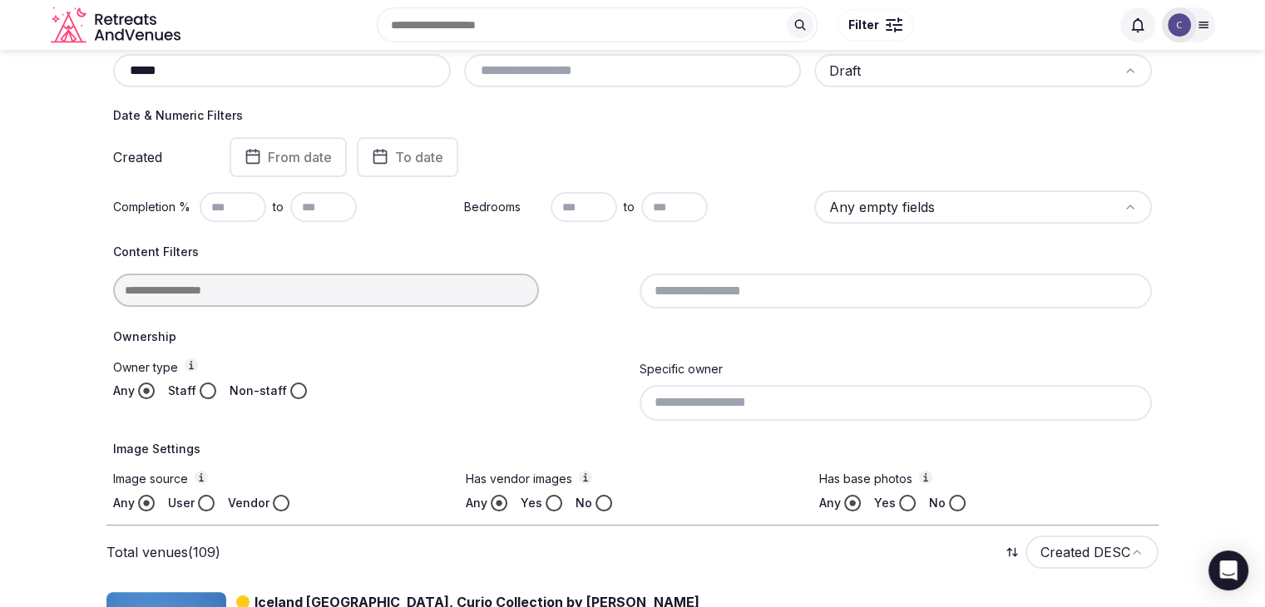
scroll to position [249, 0]
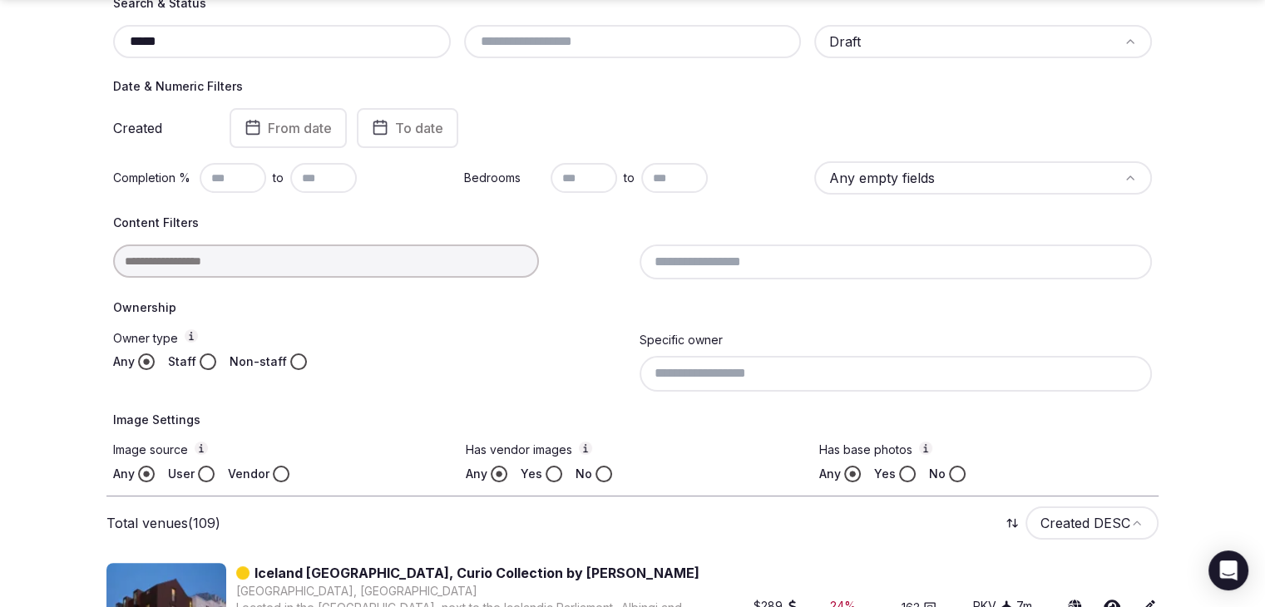
click at [895, 259] on input at bounding box center [896, 262] width 513 height 35
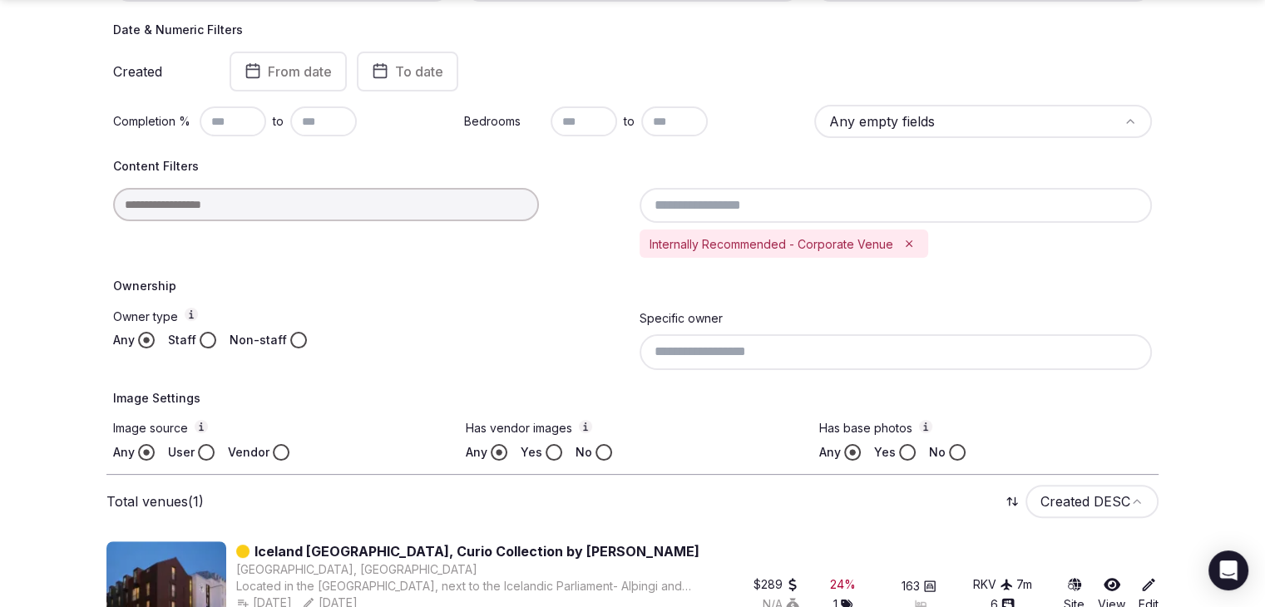
scroll to position [358, 0]
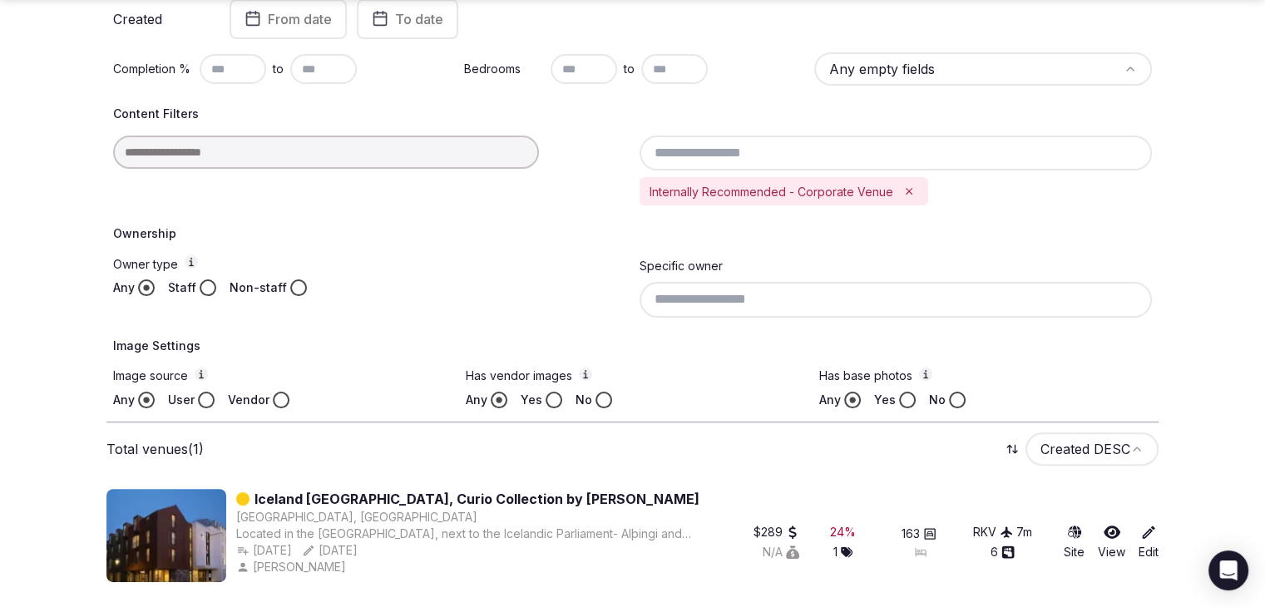
click at [912, 191] on icon "Remove Internally Recommended - Corporate Venue" at bounding box center [909, 191] width 12 height 12
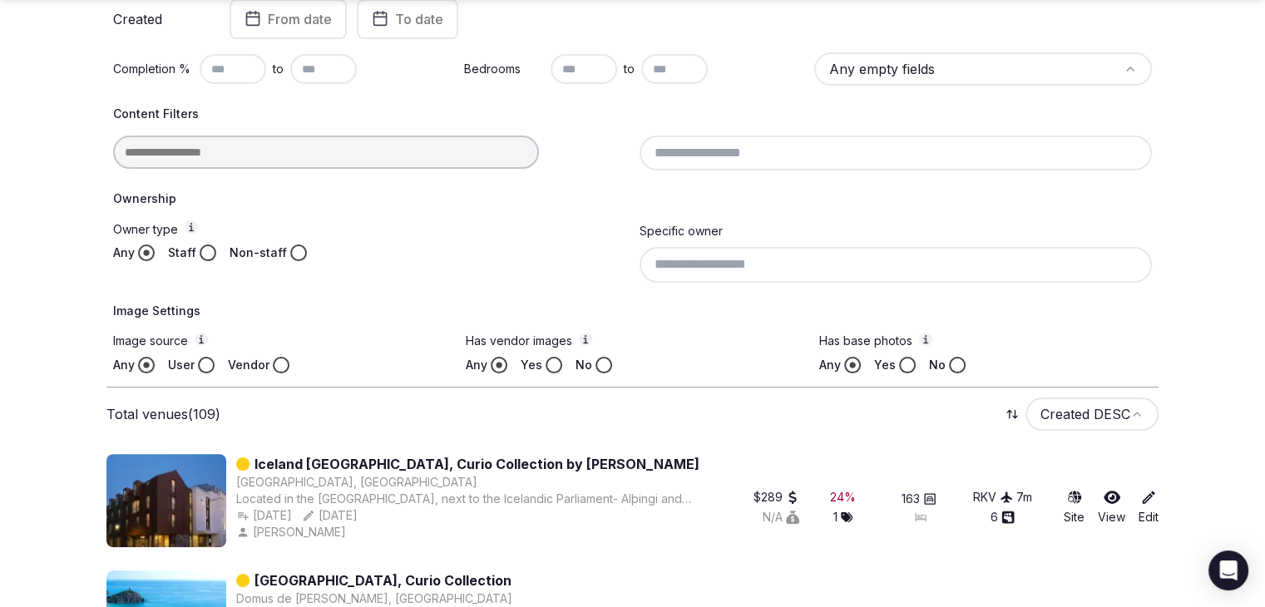
click at [549, 366] on button "Yes" at bounding box center [554, 365] width 17 height 17
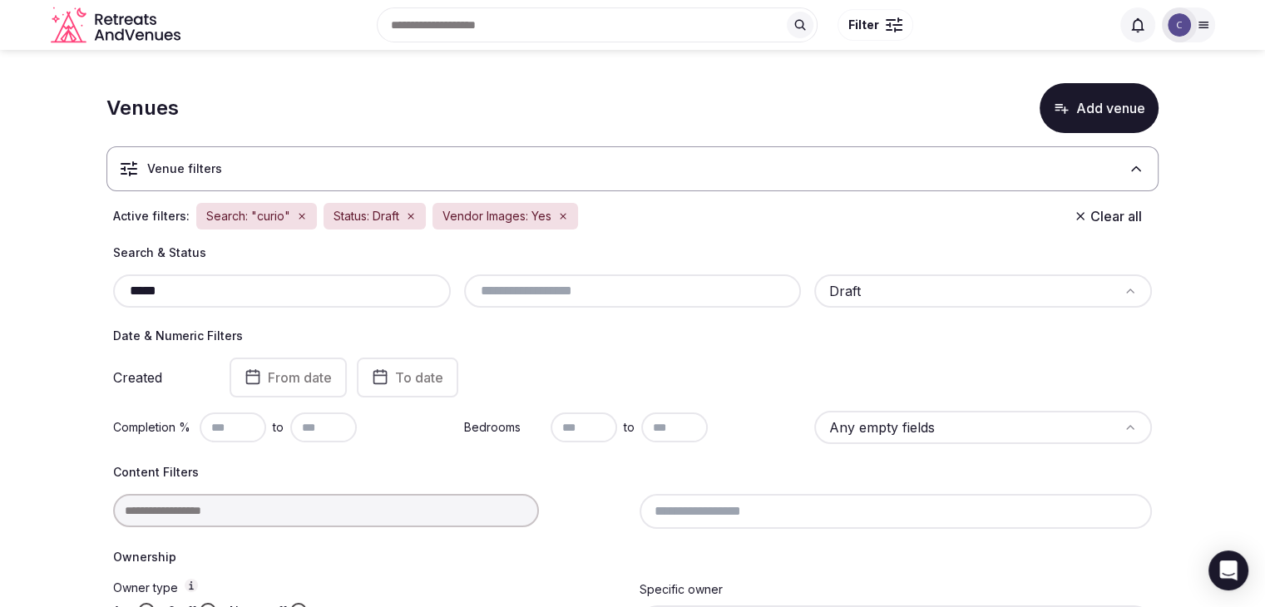
scroll to position [83, 0]
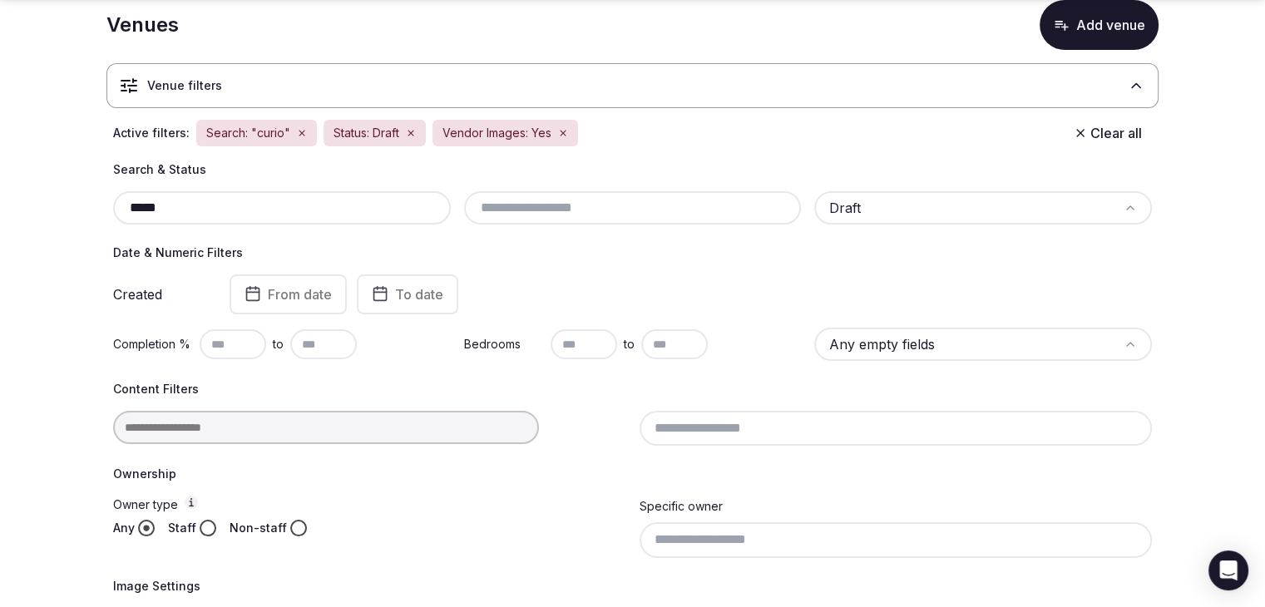
click at [596, 345] on input "text" at bounding box center [584, 344] width 67 height 30
type input "***"
click at [583, 383] on h4 "Content Filters" at bounding box center [632, 389] width 1039 height 17
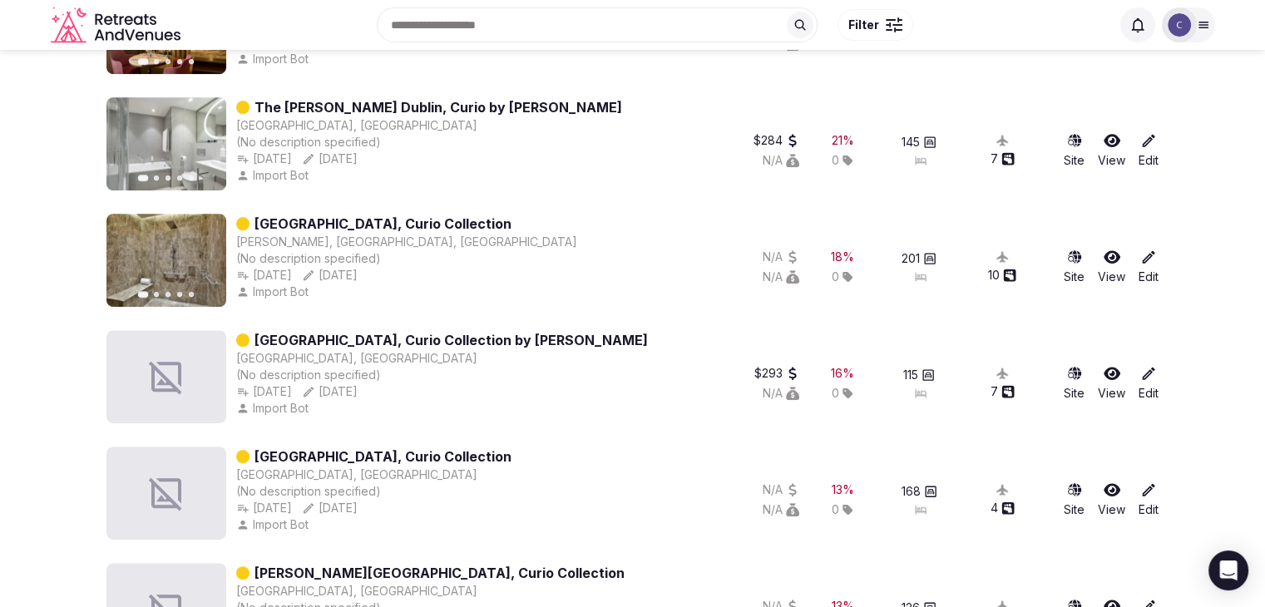
scroll to position [416, 0]
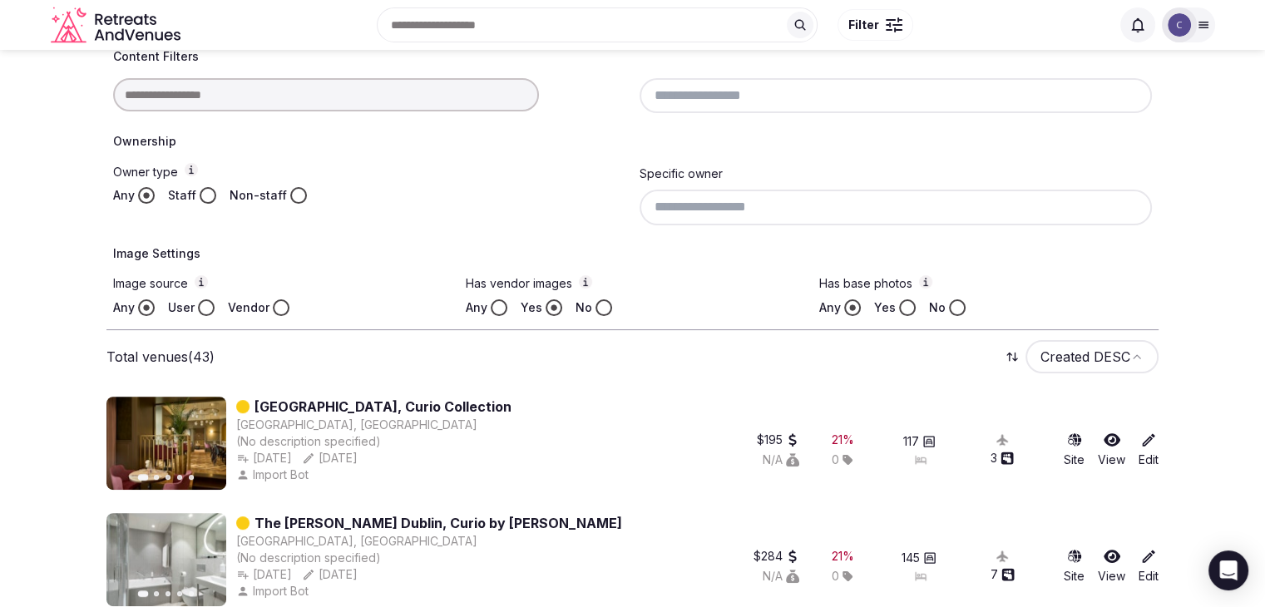
click at [905, 304] on button "Yes" at bounding box center [907, 307] width 17 height 17
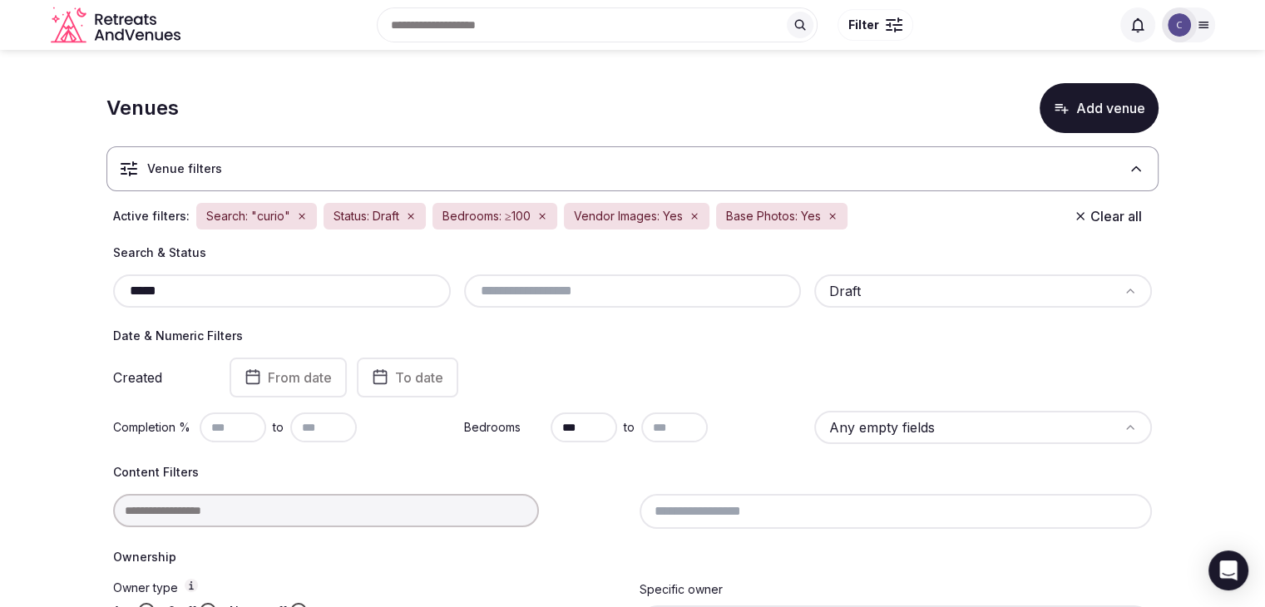
click at [386, 281] on input "*****" at bounding box center [282, 291] width 324 height 20
click at [778, 373] on div "Created From date To date" at bounding box center [632, 378] width 1039 height 40
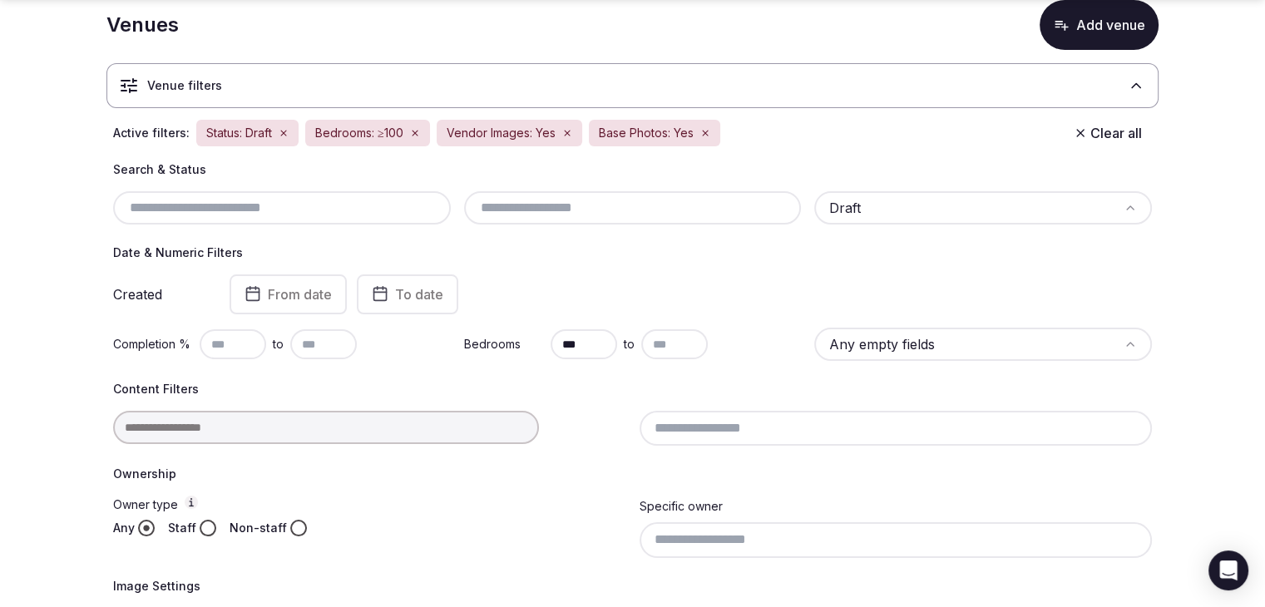
click at [793, 430] on input at bounding box center [896, 428] width 513 height 35
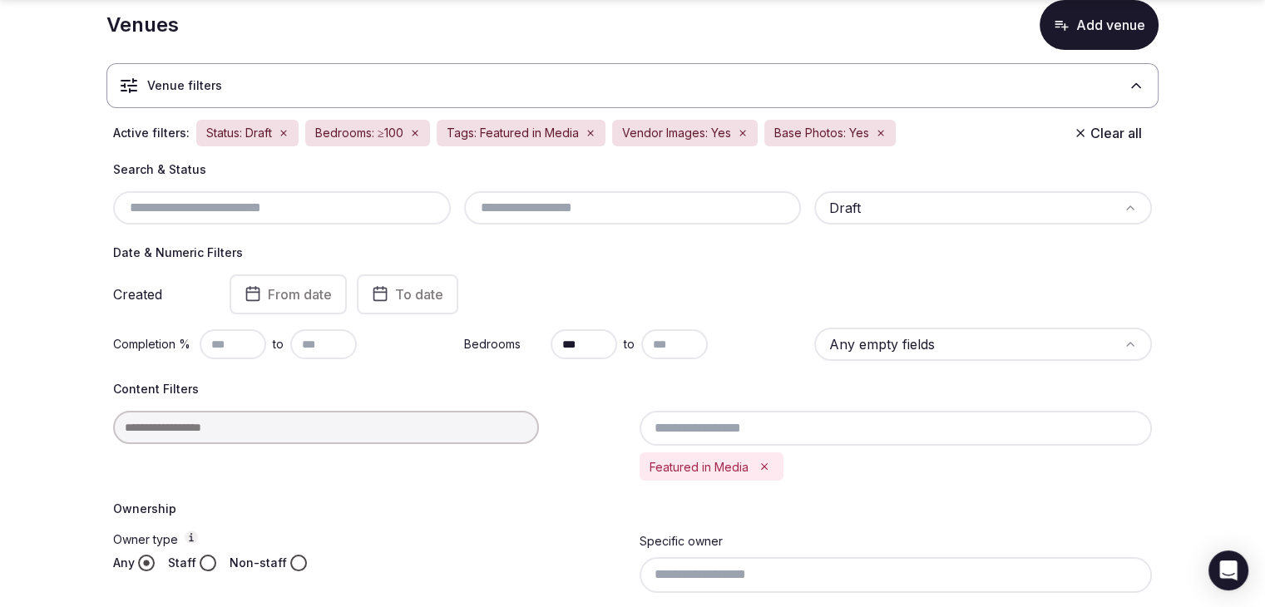
scroll to position [166, 0]
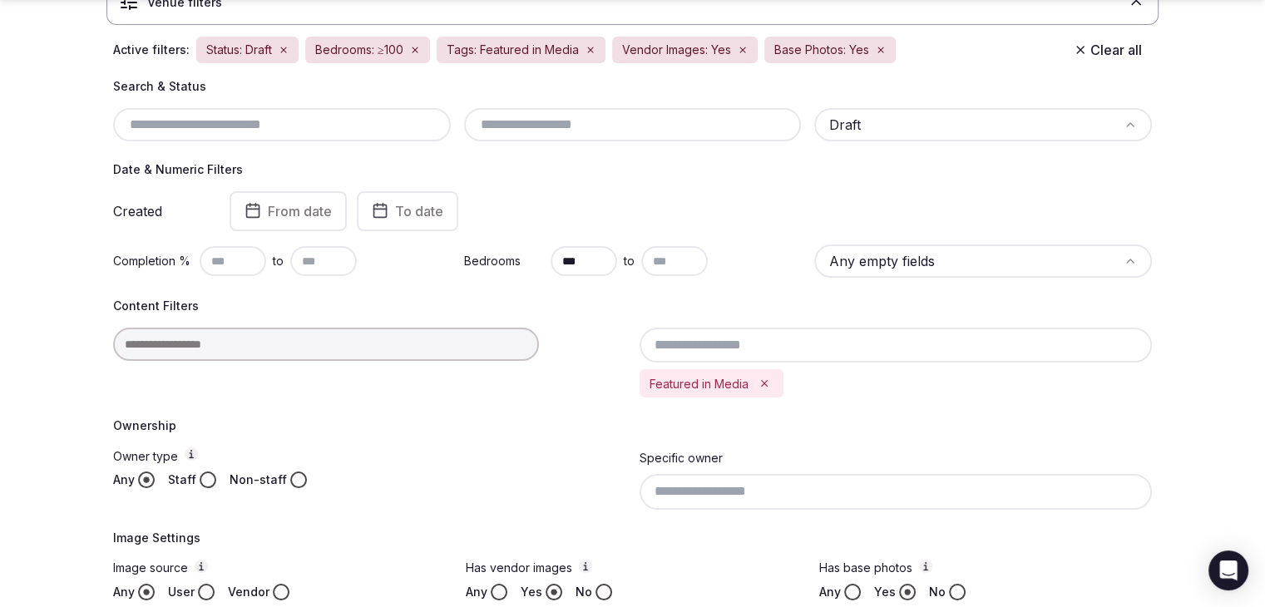
click at [766, 386] on icon "Remove Featured in Media" at bounding box center [764, 384] width 12 height 12
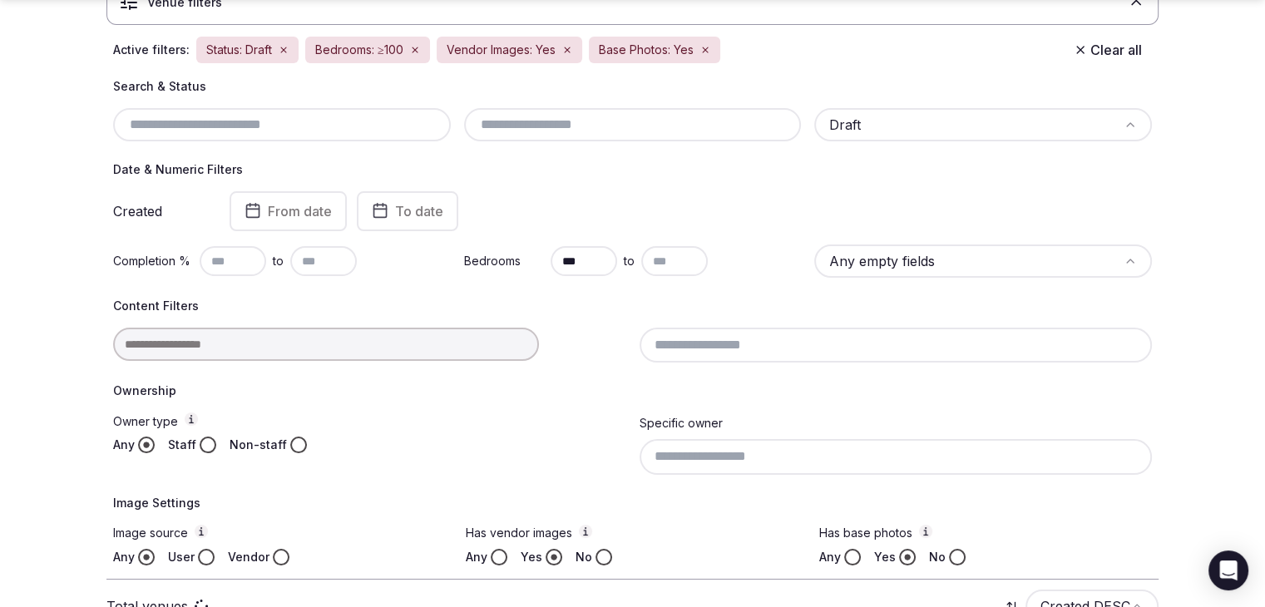
click at [804, 344] on input at bounding box center [896, 345] width 513 height 35
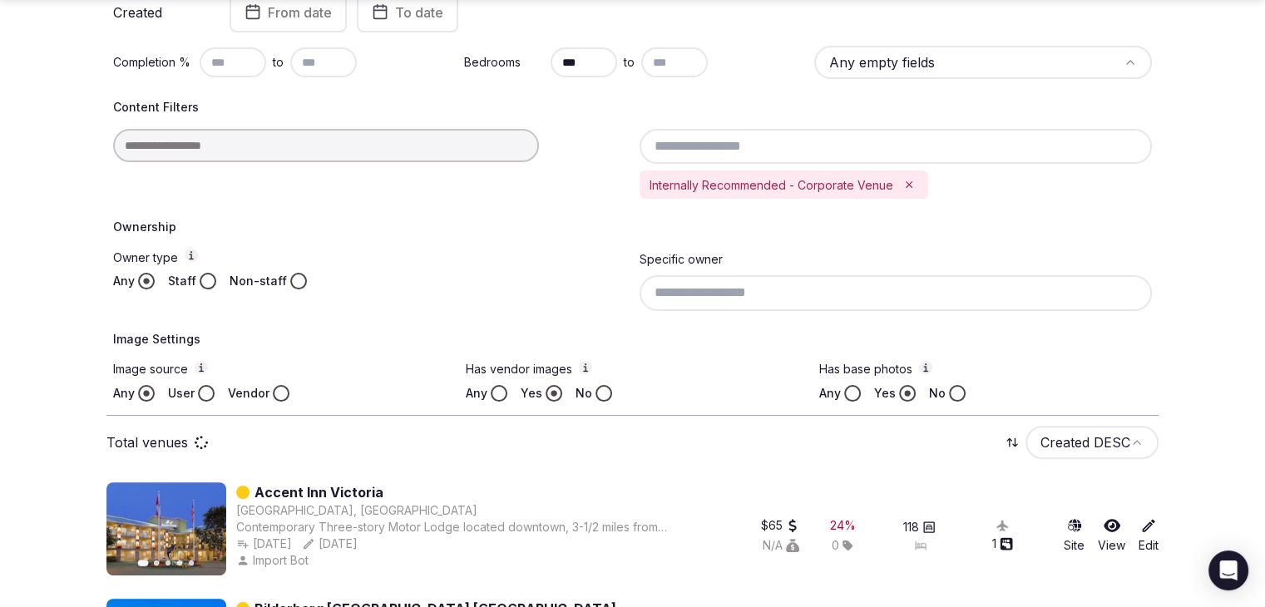
scroll to position [499, 0]
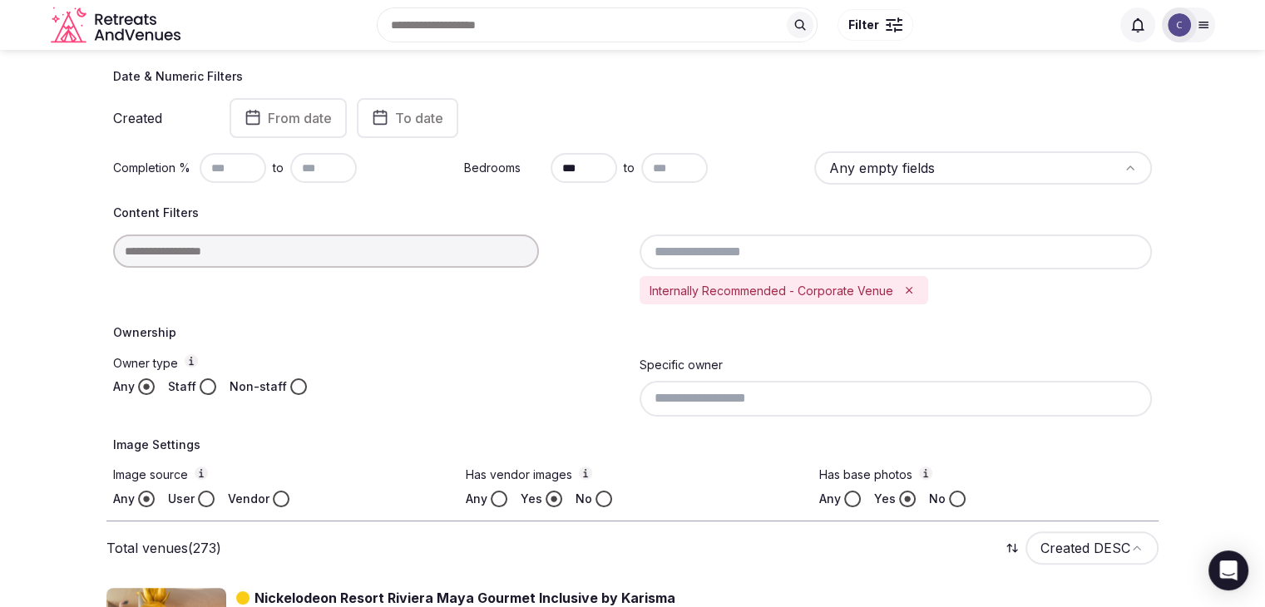
scroll to position [249, 0]
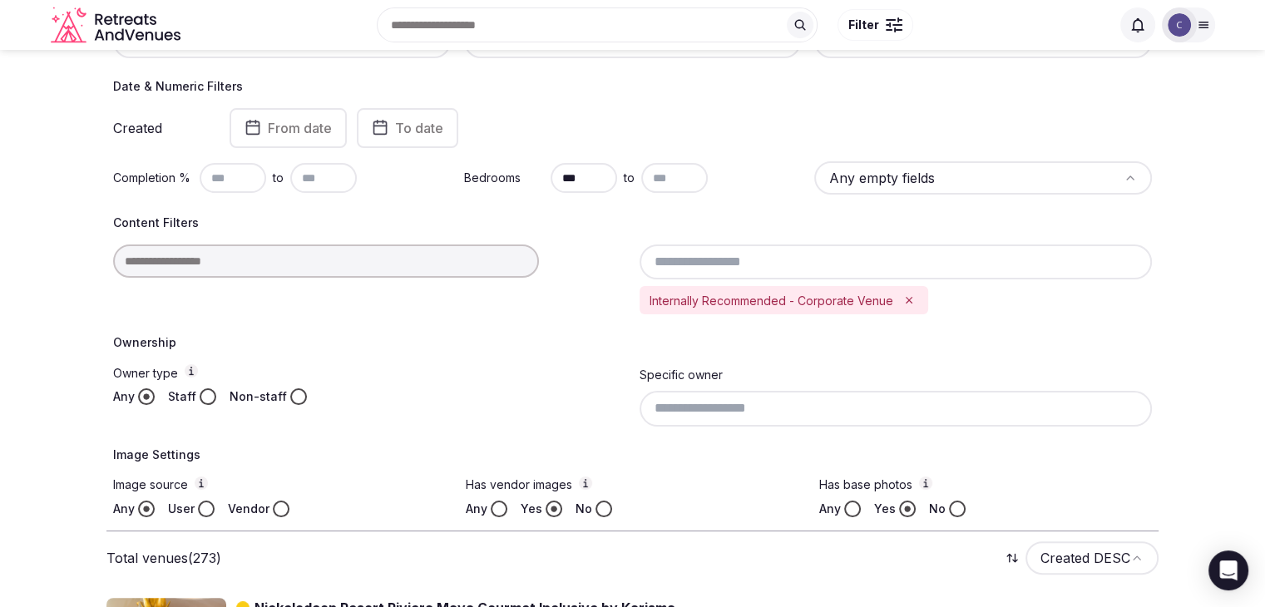
click at [692, 410] on input at bounding box center [896, 408] width 513 height 35
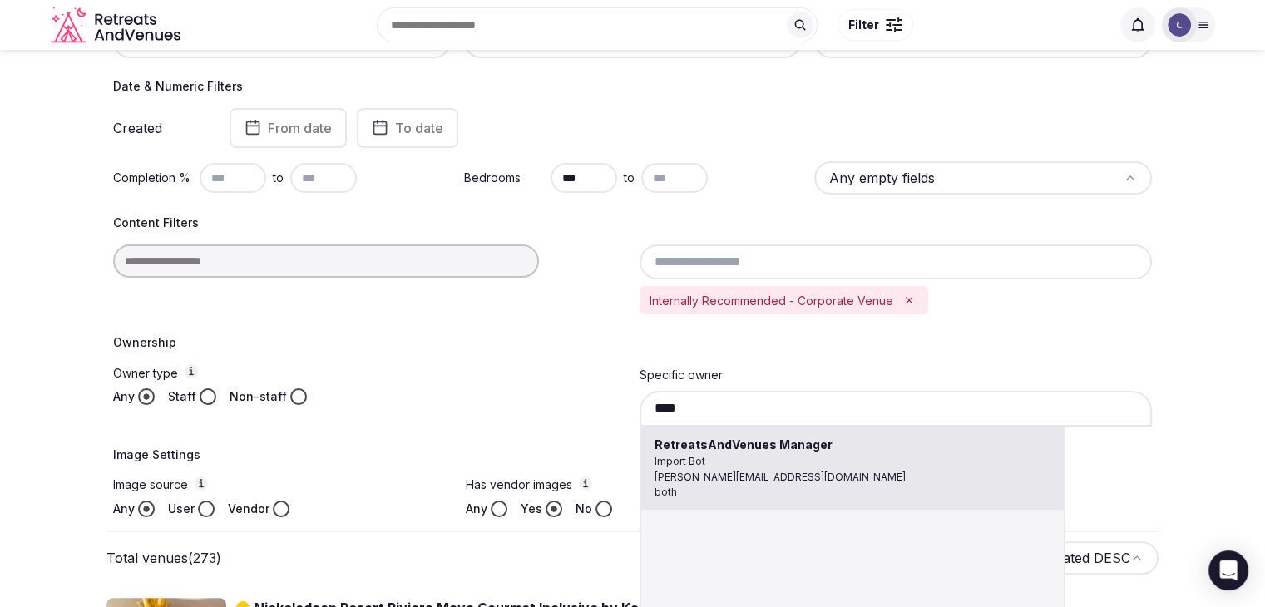
type input "**********"
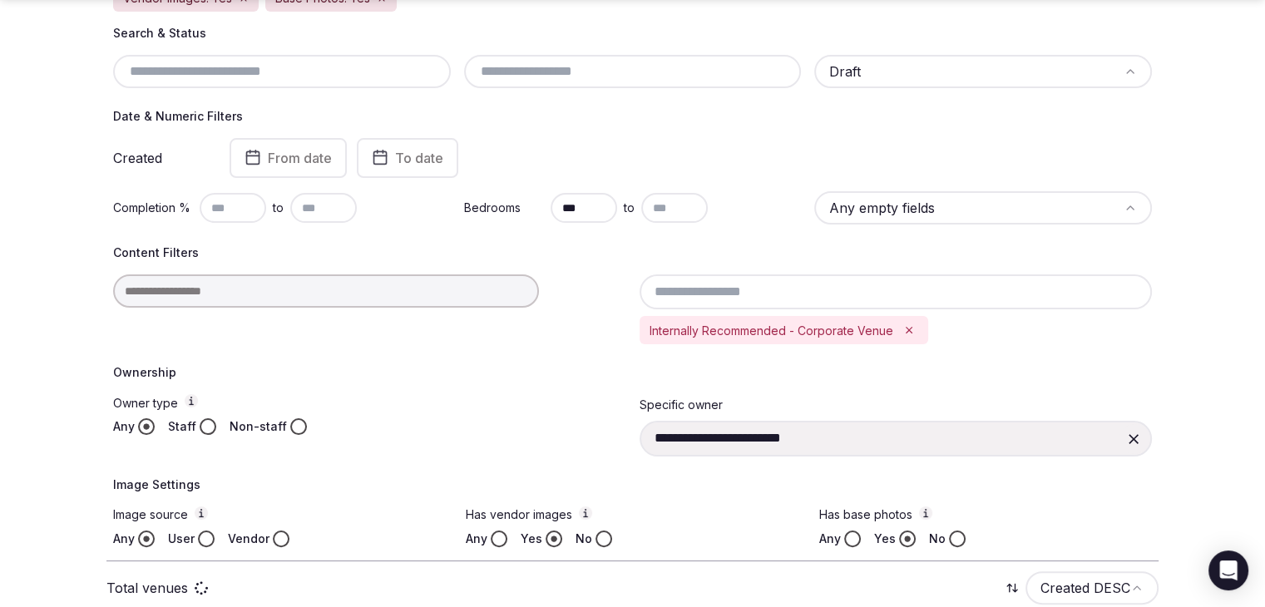
scroll to position [279, 0]
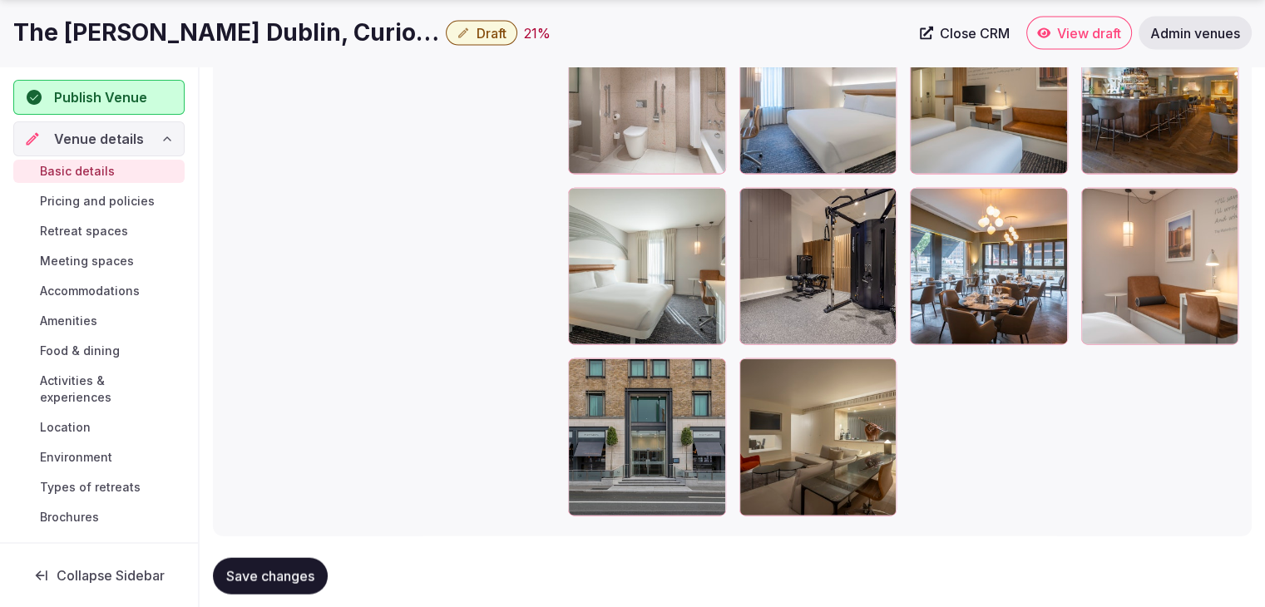
scroll to position [3806, 0]
